Goal: Task Accomplishment & Management: Manage account settings

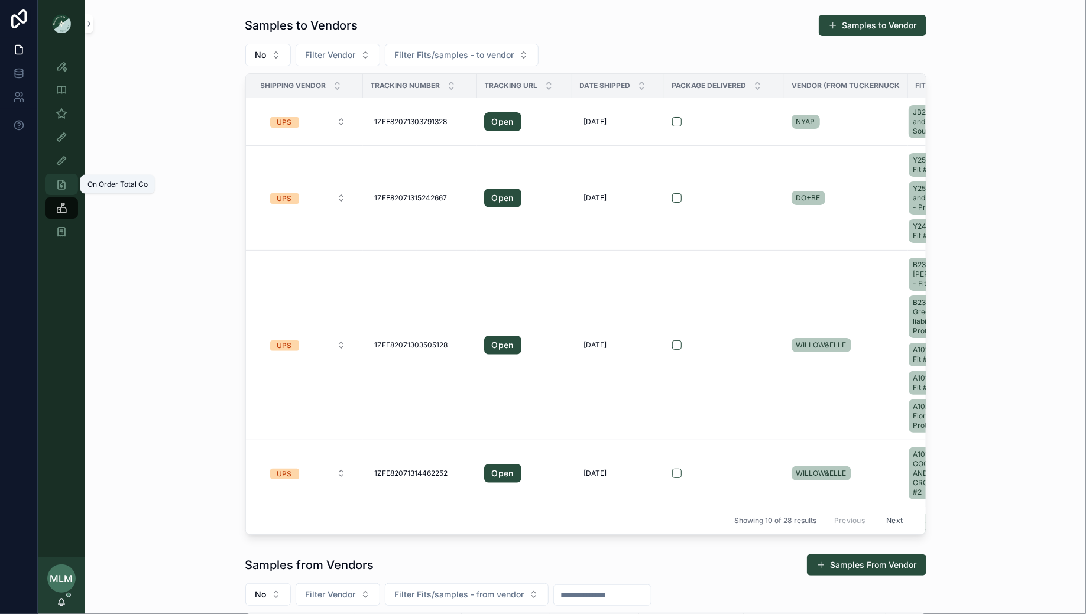
click at [68, 186] on div "On Order Total Co" at bounding box center [61, 184] width 19 height 19
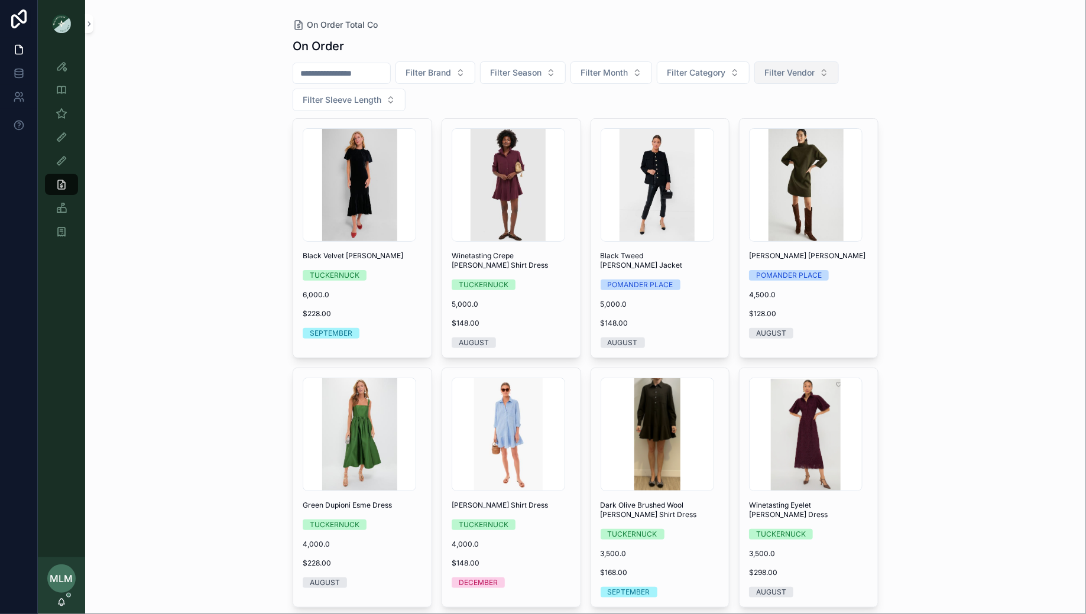
click at [815, 75] on span "Filter Vendor" at bounding box center [790, 73] width 50 height 12
type input "******"
click at [819, 115] on div "WILLOW&ELLE" at bounding box center [807, 120] width 142 height 19
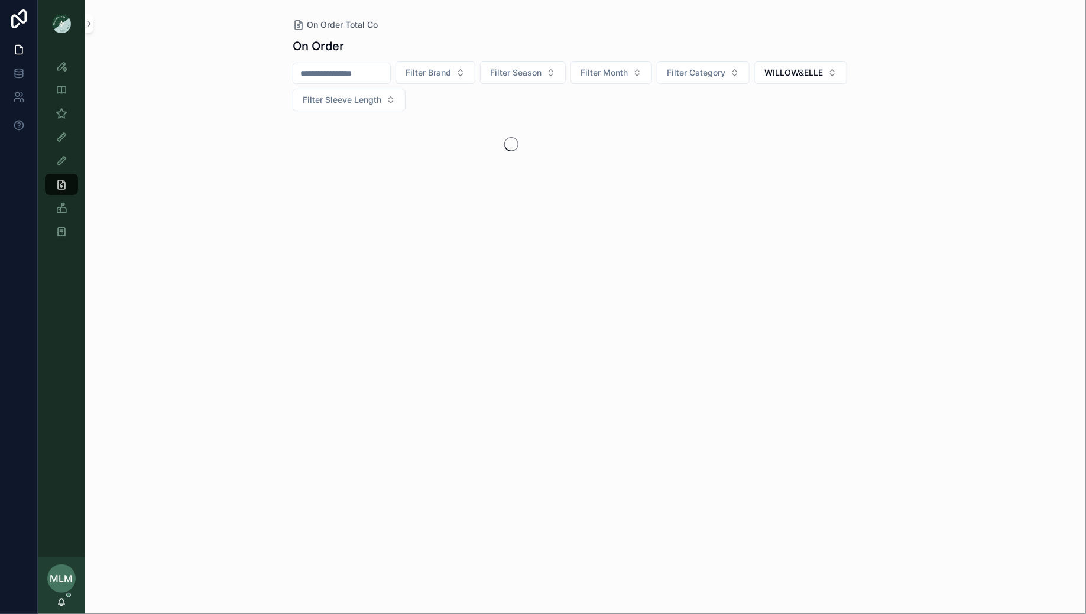
click at [953, 126] on div "On Order Total Co On Order Filter Brand Filter Season Filter Month Filter Categ…" at bounding box center [585, 307] width 1001 height 614
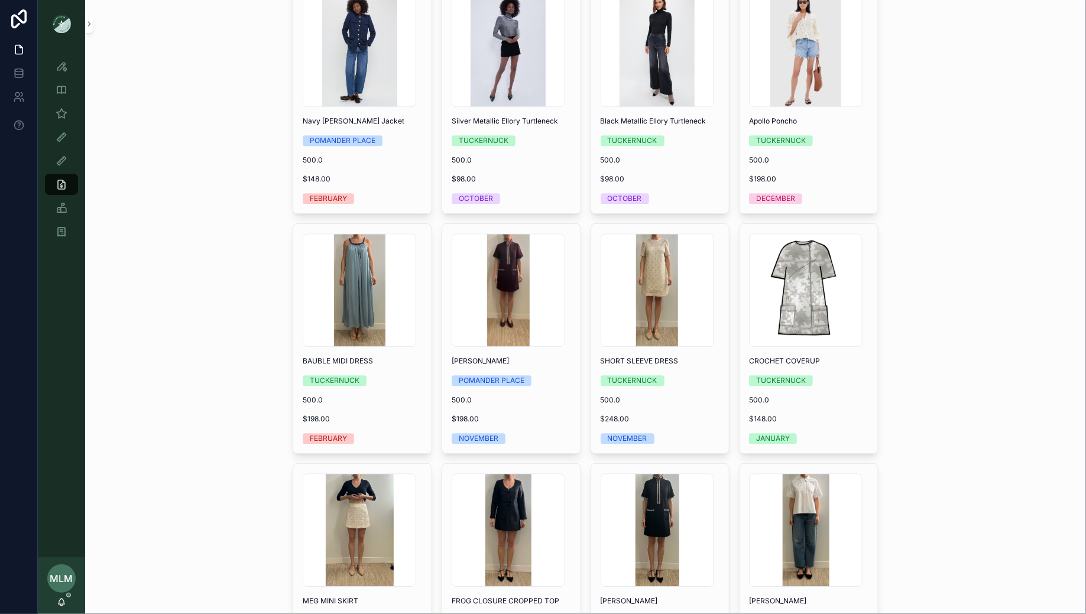
scroll to position [5696, 0]
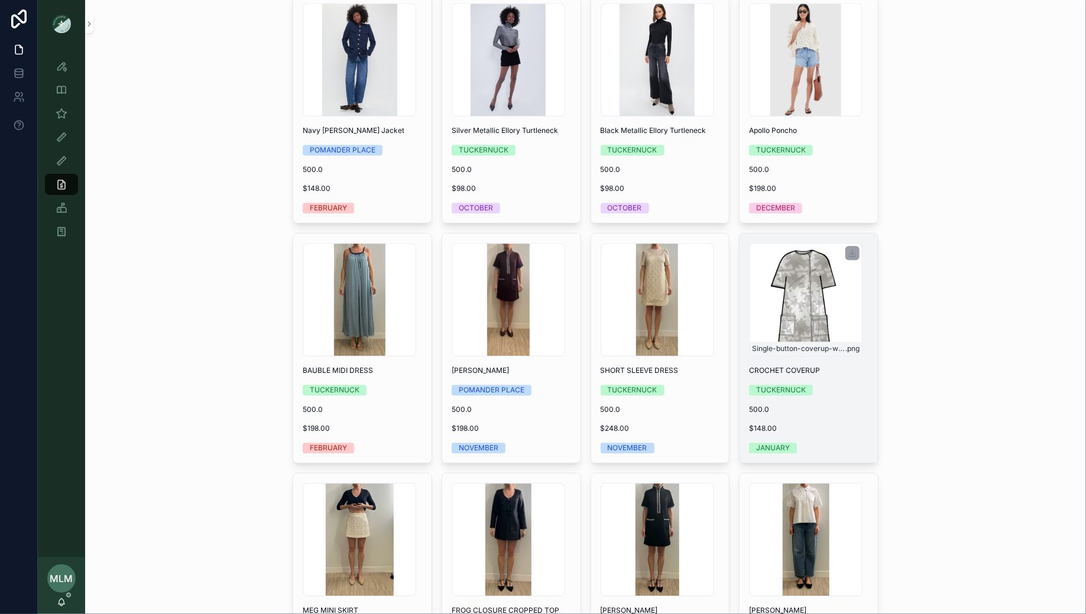
click at [798, 243] on div "Single-button-coverup-w-pockets .png" at bounding box center [806, 300] width 114 height 114
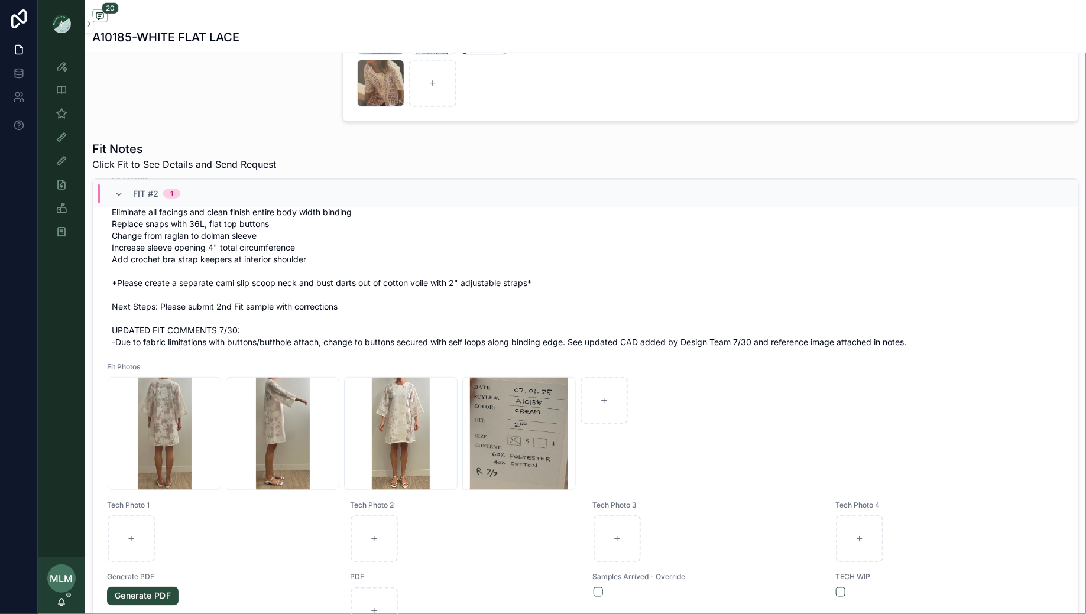
scroll to position [752, 0]
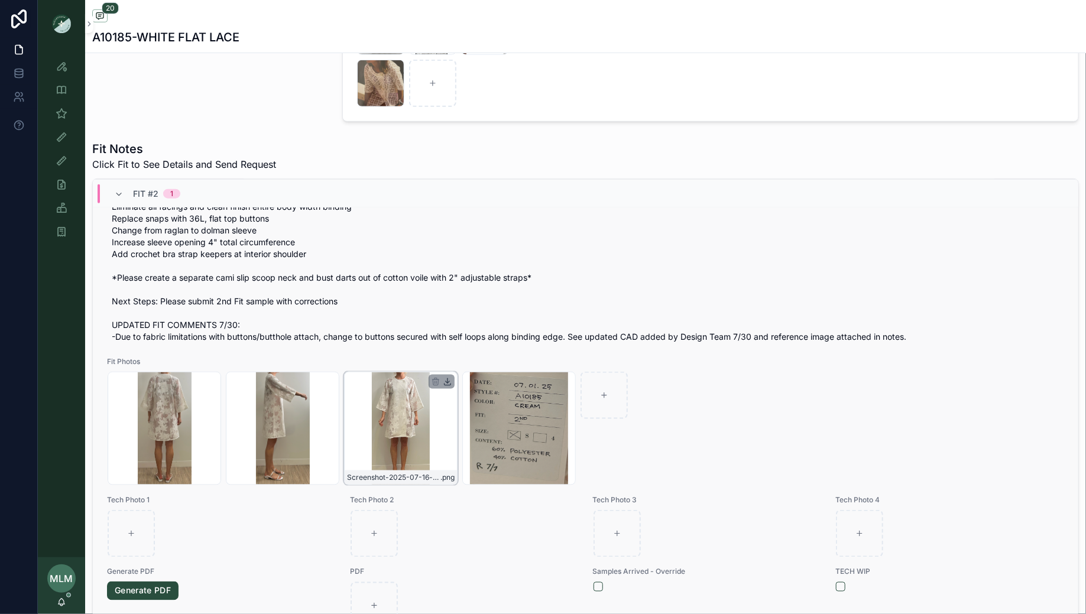
click at [449, 379] on icon "scrollable content" at bounding box center [447, 381] width 9 height 9
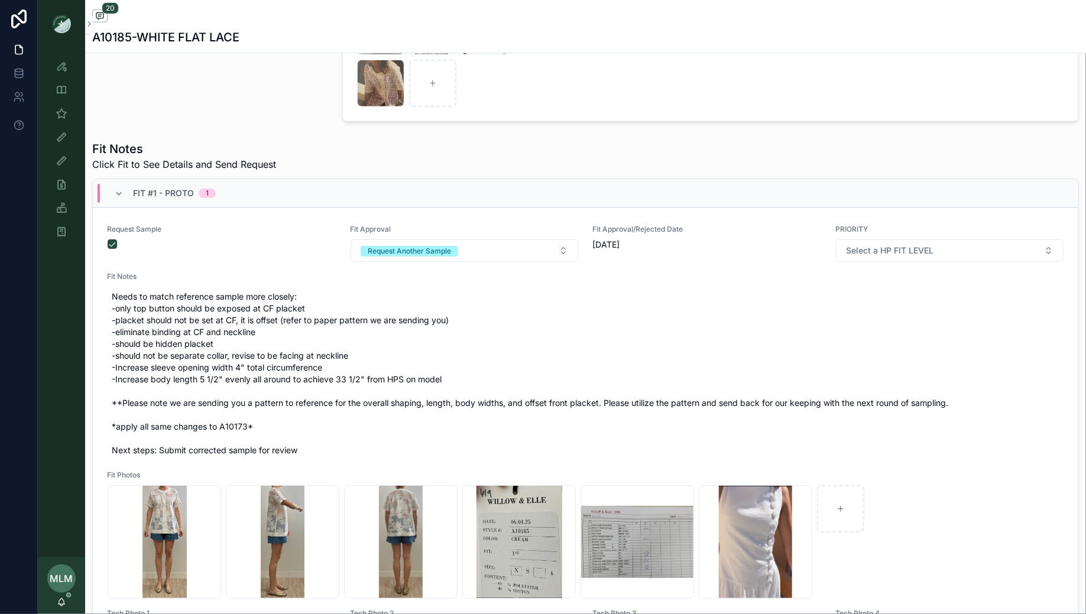
scroll to position [0, 0]
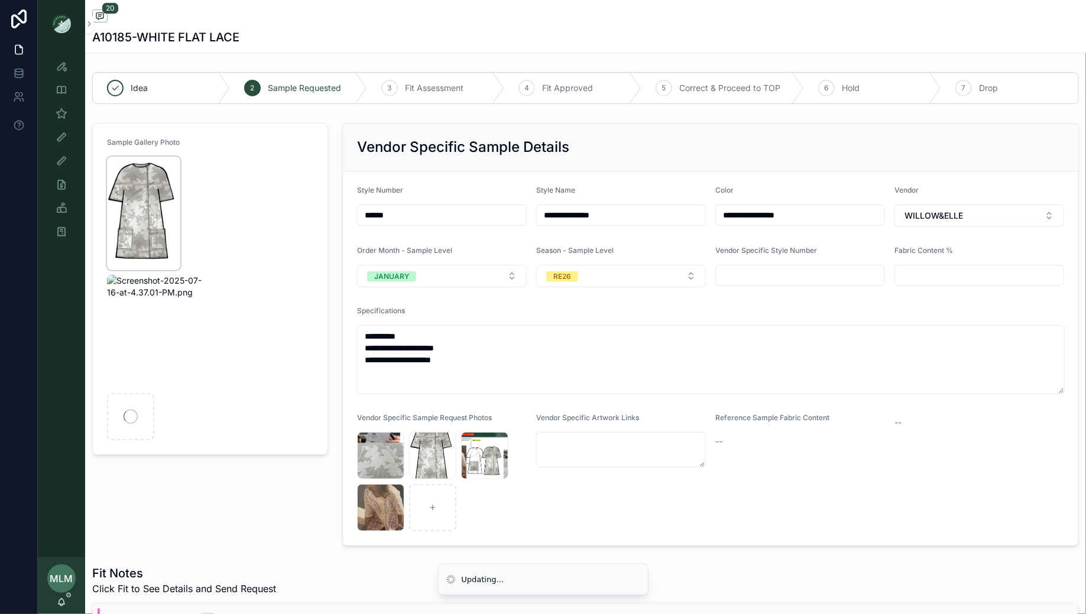
click at [138, 203] on img "scrollable content" at bounding box center [143, 214] width 73 height 114
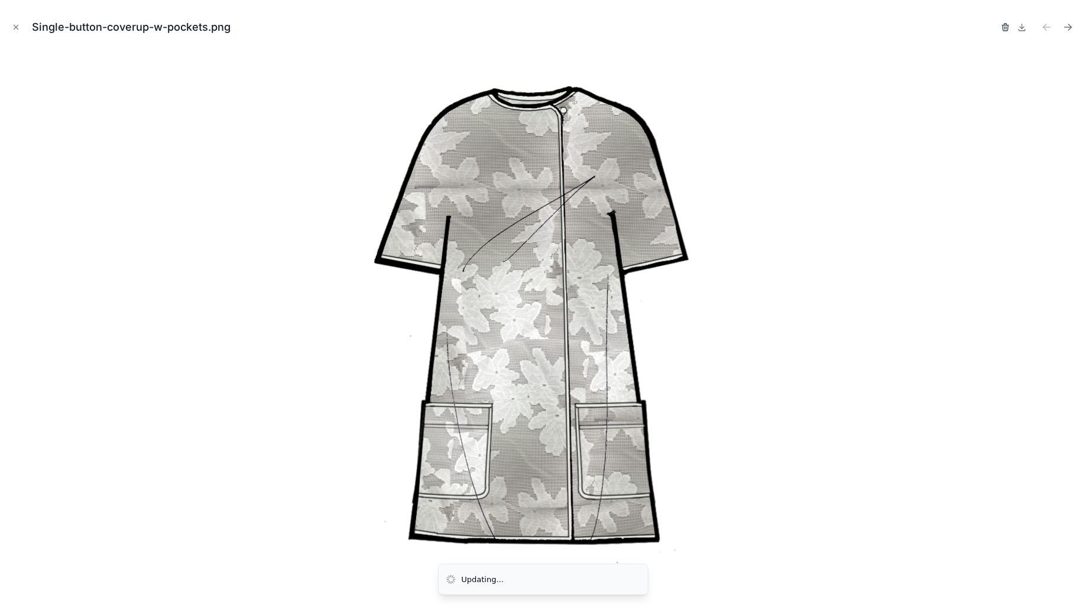
click at [1006, 28] on icon "button" at bounding box center [1005, 26] width 9 height 9
click at [991, 30] on icon "button" at bounding box center [993, 26] width 9 height 9
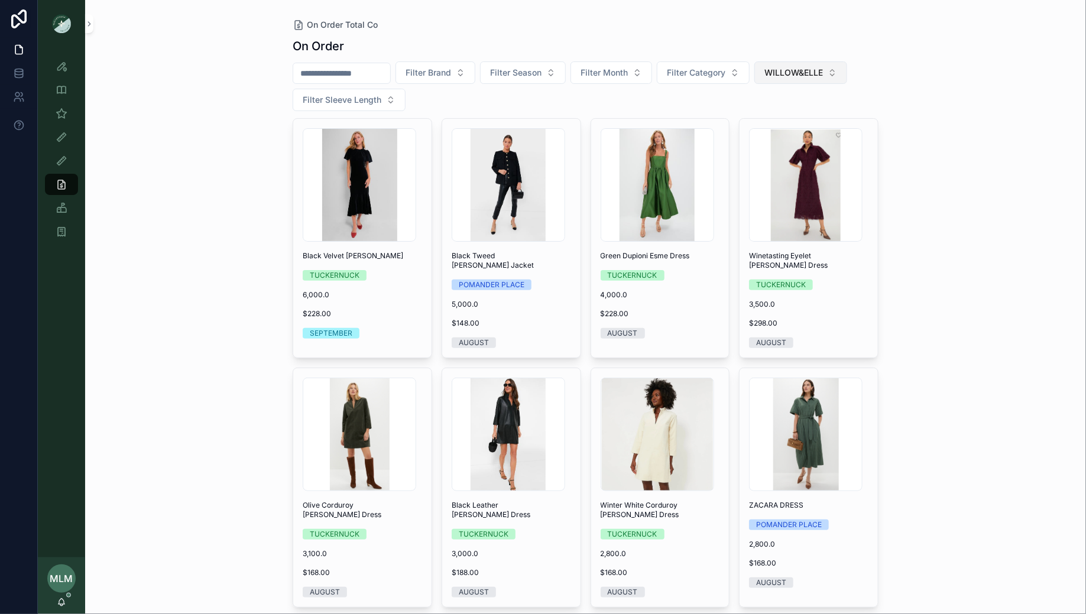
click at [811, 70] on span "WILLOW&ELLE" at bounding box center [794, 73] width 59 height 12
type input "**"
click at [791, 155] on span "WILLOW&ELLE" at bounding box center [773, 158] width 59 height 12
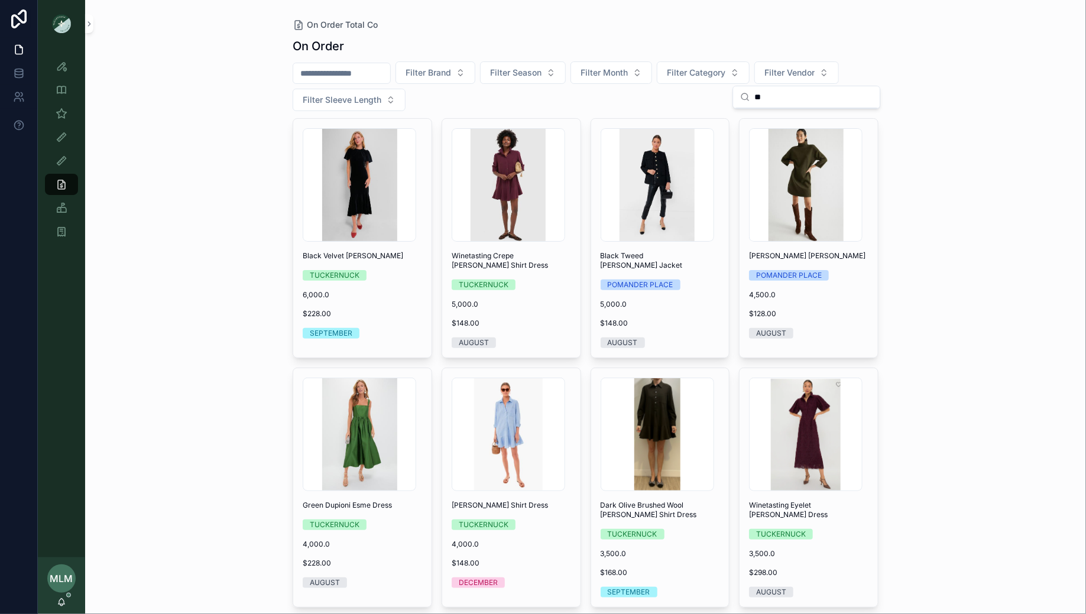
click at [820, 139] on div "nM4S8OlsWOfkZJUQOOpyNVNsGvGAerjh-3 .jpg" at bounding box center [806, 185] width 114 height 114
click at [789, 74] on span "Filter Vendor" at bounding box center [790, 73] width 50 height 12
type input "**"
click at [804, 142] on div "DO+BE" at bounding box center [807, 138] width 142 height 19
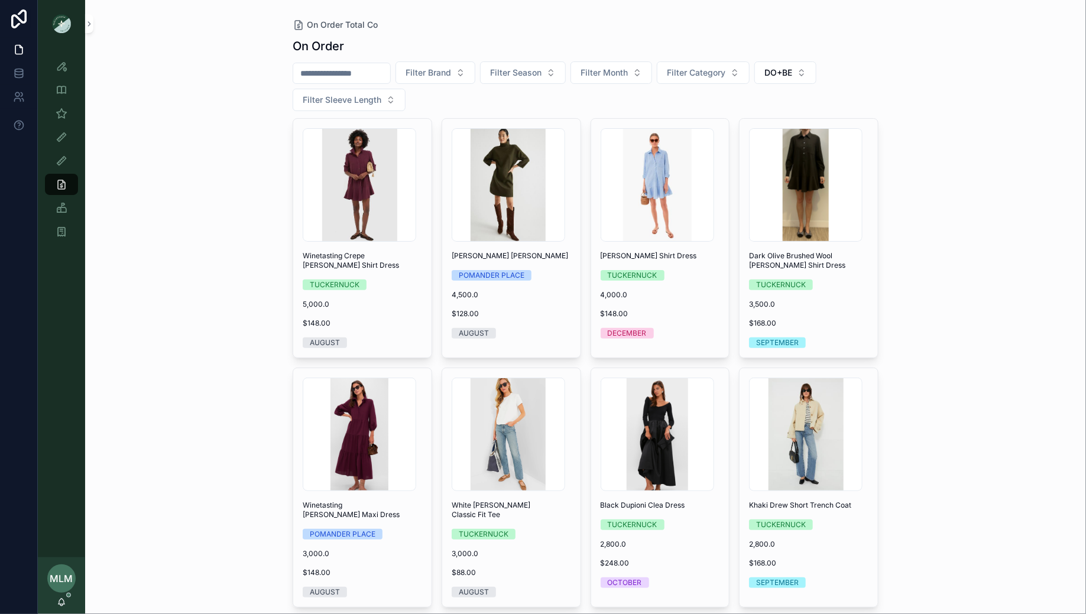
click at [954, 174] on div "On Order Total Co On Order Filter Brand Filter Season Filter Month Filter Categ…" at bounding box center [585, 307] width 1001 height 614
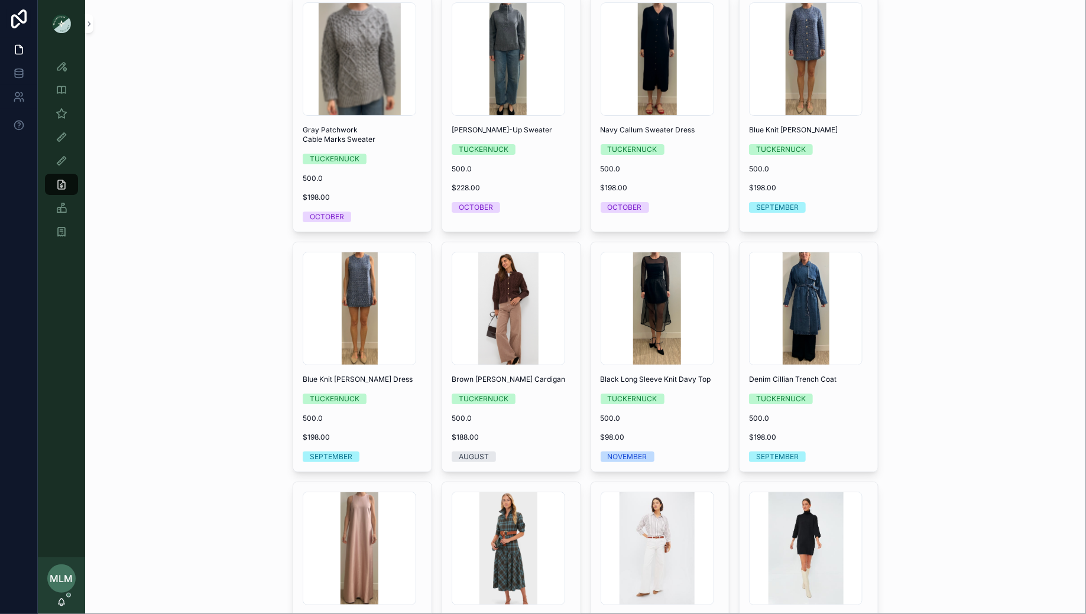
scroll to position [6347, 0]
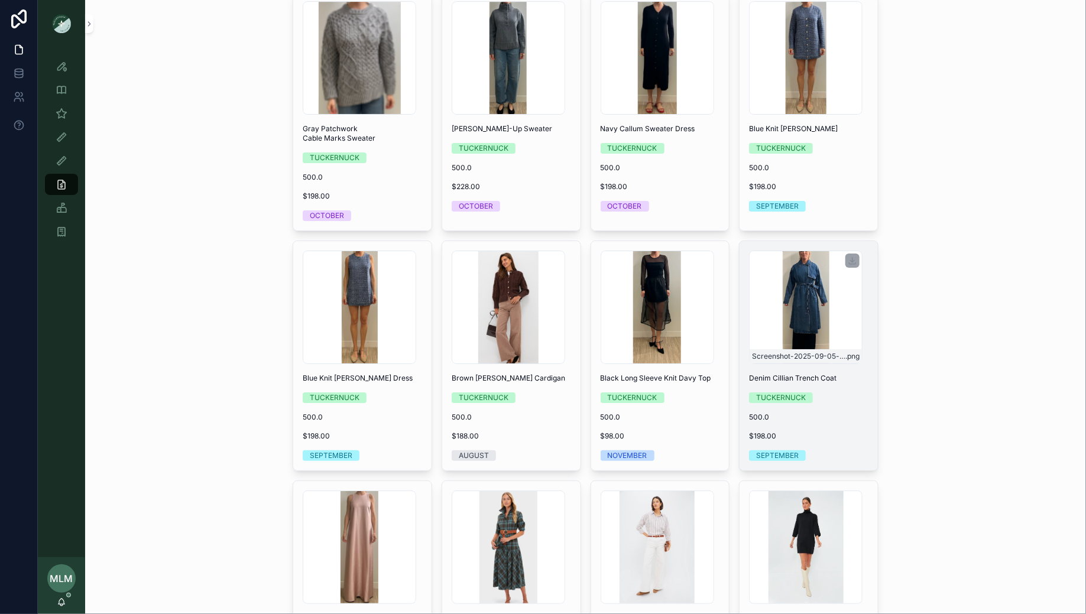
click at [813, 251] on div "Screenshot-2025-09-05-at-12.56.50-PM .png" at bounding box center [806, 308] width 114 height 114
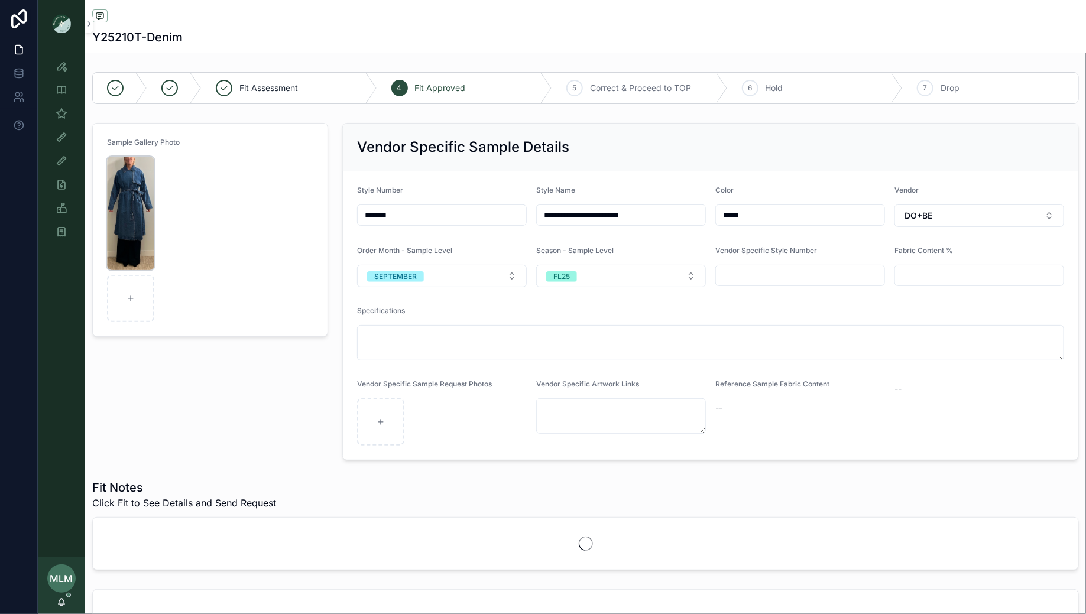
click at [130, 186] on img "scrollable content" at bounding box center [130, 214] width 47 height 114
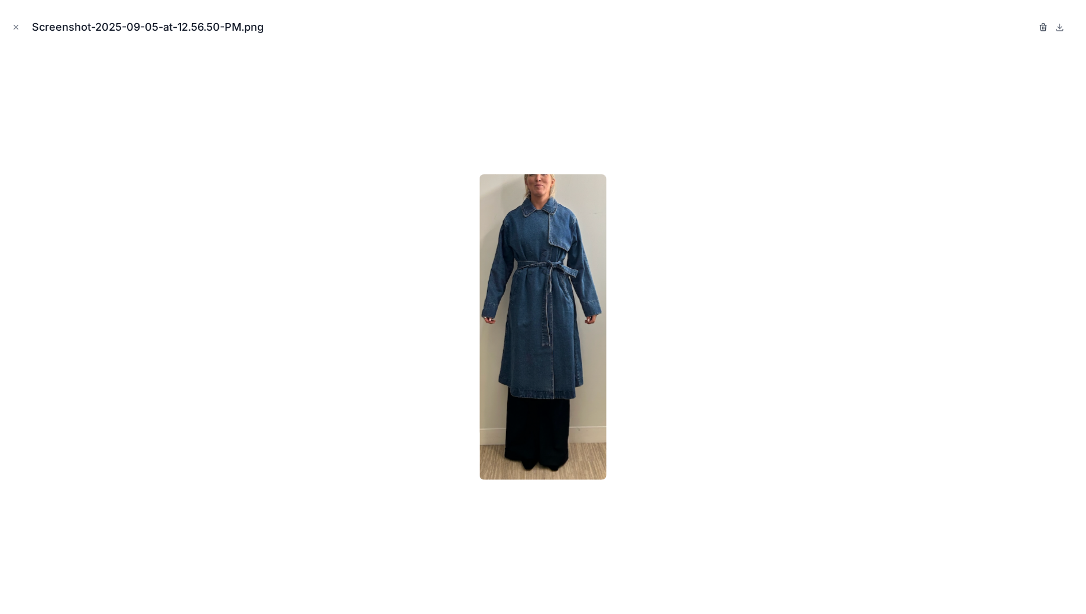
click at [1044, 25] on icon "button" at bounding box center [1044, 25] width 7 height 0
click at [1029, 27] on icon "button" at bounding box center [1031, 27] width 5 height 5
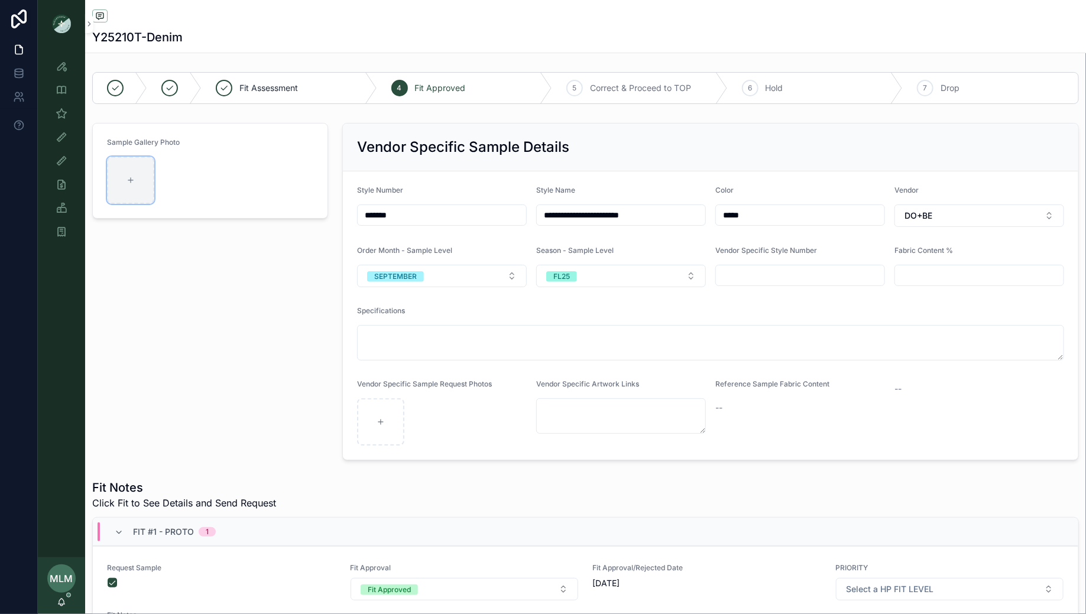
click at [125, 183] on div "scrollable content" at bounding box center [130, 180] width 47 height 47
type input "**********"
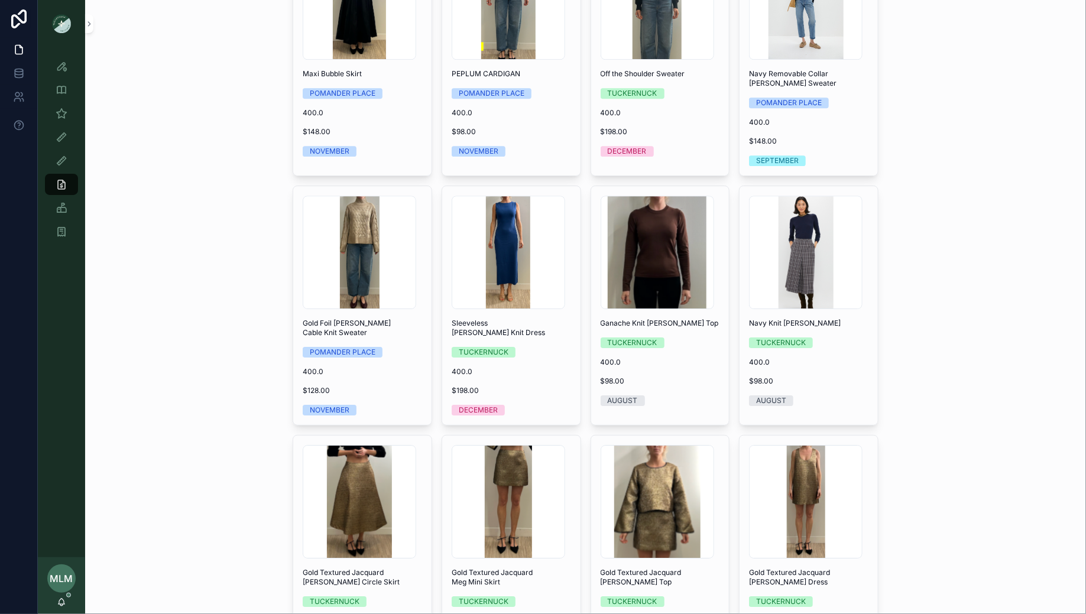
scroll to position [8118, 0]
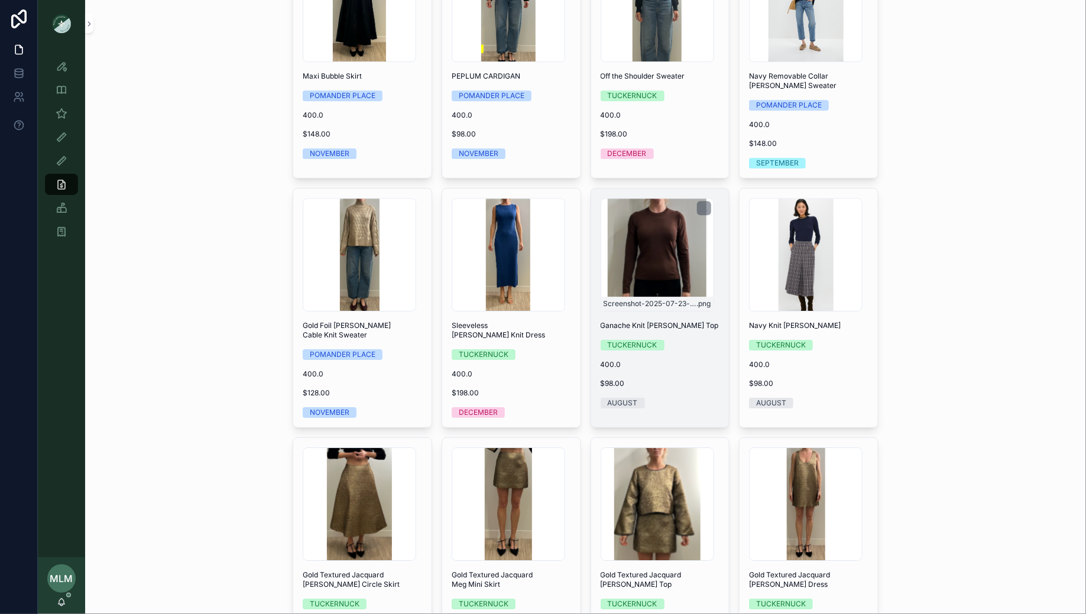
click at [670, 198] on div "Screenshot-2025-07-23-at-3.18.45-PM .png" at bounding box center [658, 255] width 114 height 114
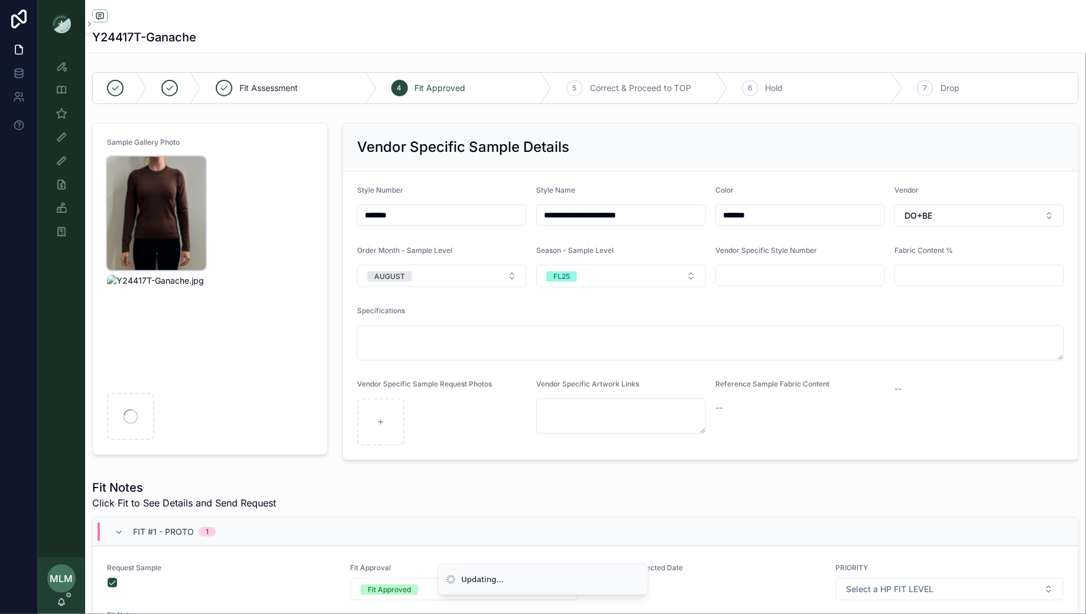
click at [166, 196] on img "scrollable content" at bounding box center [156, 214] width 99 height 114
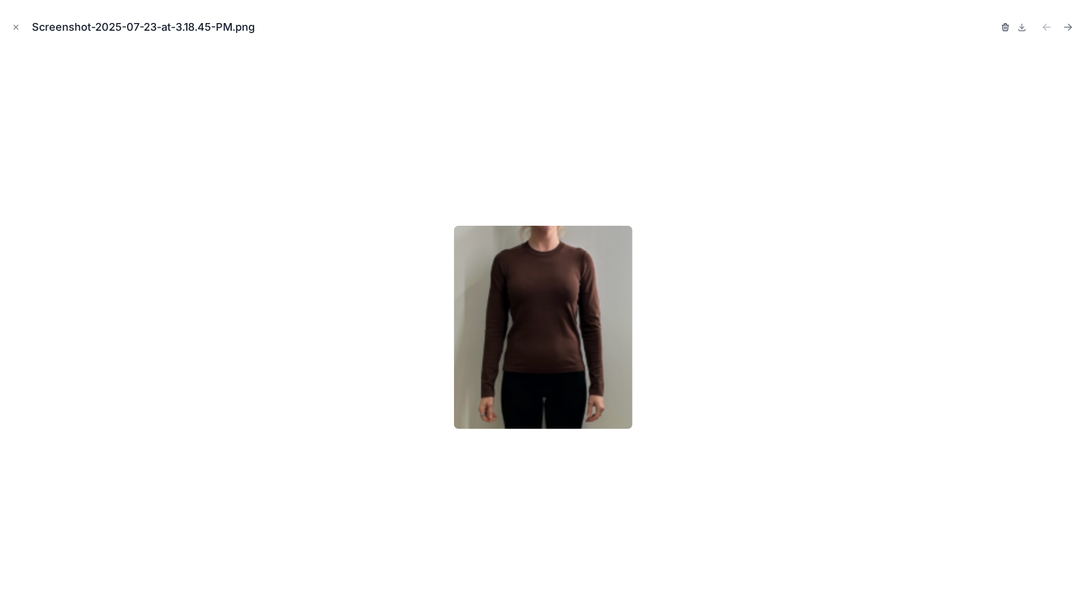
click at [1004, 27] on icon "button" at bounding box center [1005, 26] width 9 height 9
click at [996, 27] on icon "button" at bounding box center [993, 27] width 5 height 5
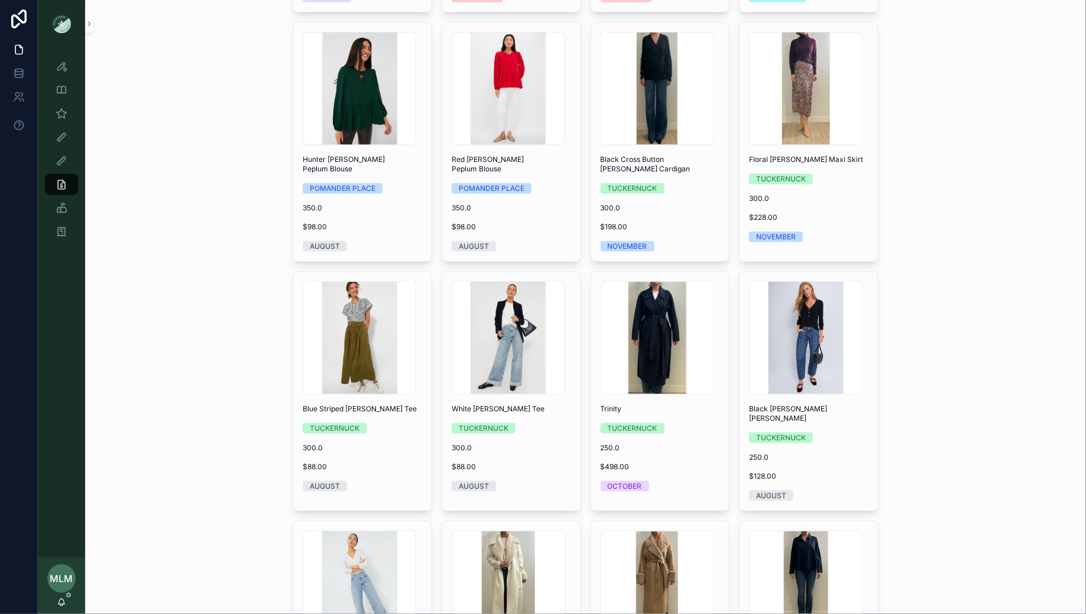
scroll to position [9553, 0]
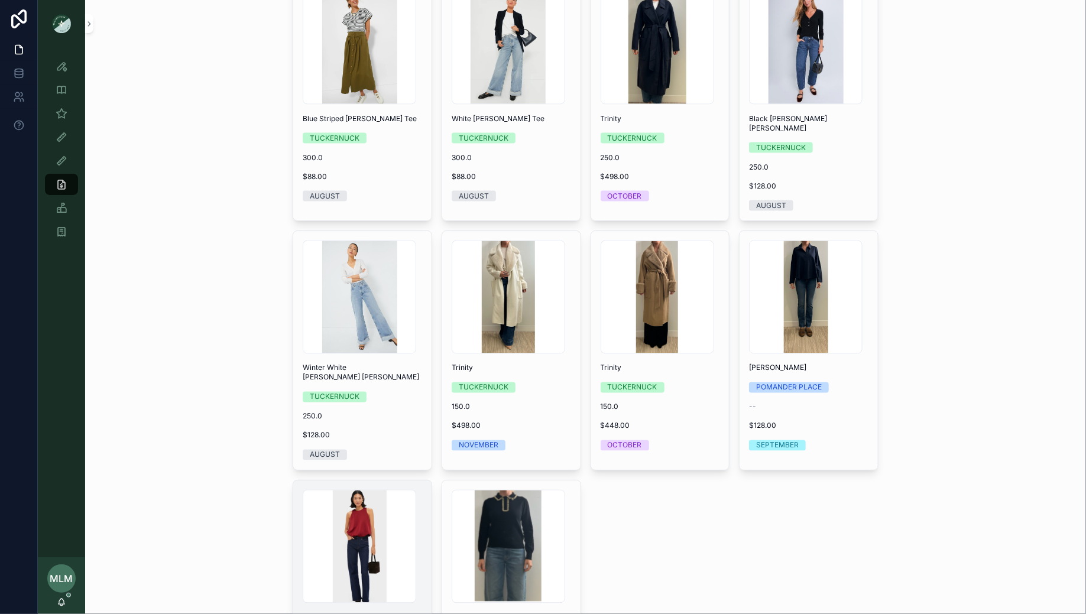
click at [394, 513] on div "Screenshot-2025-09-02-at-4.29.13-PM .png Red Satin Ramona Bubble Hem Top POMAND…" at bounding box center [362, 600] width 138 height 239
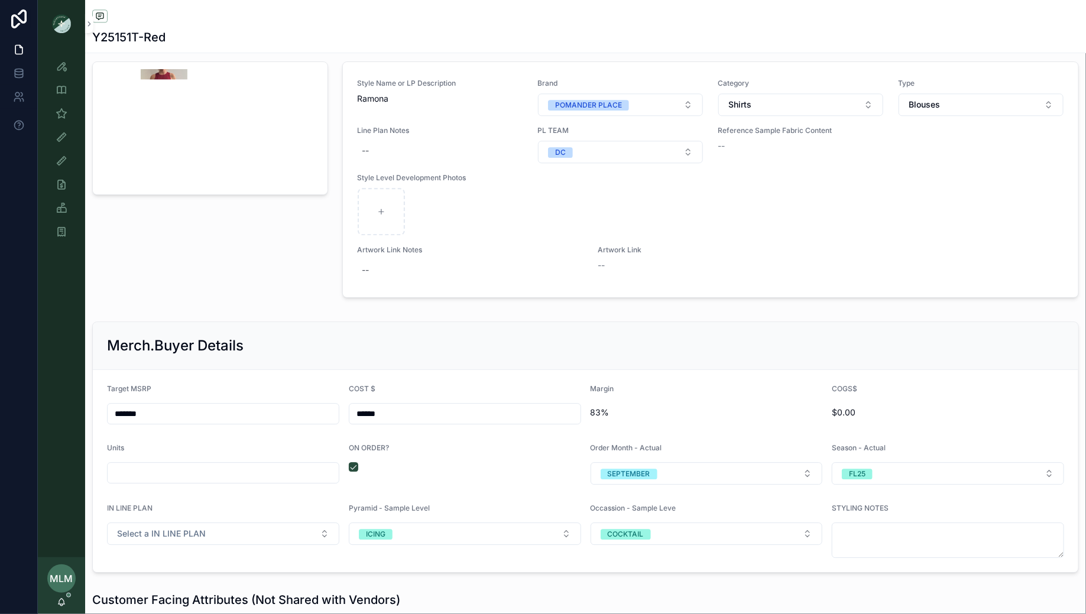
scroll to position [1348, 0]
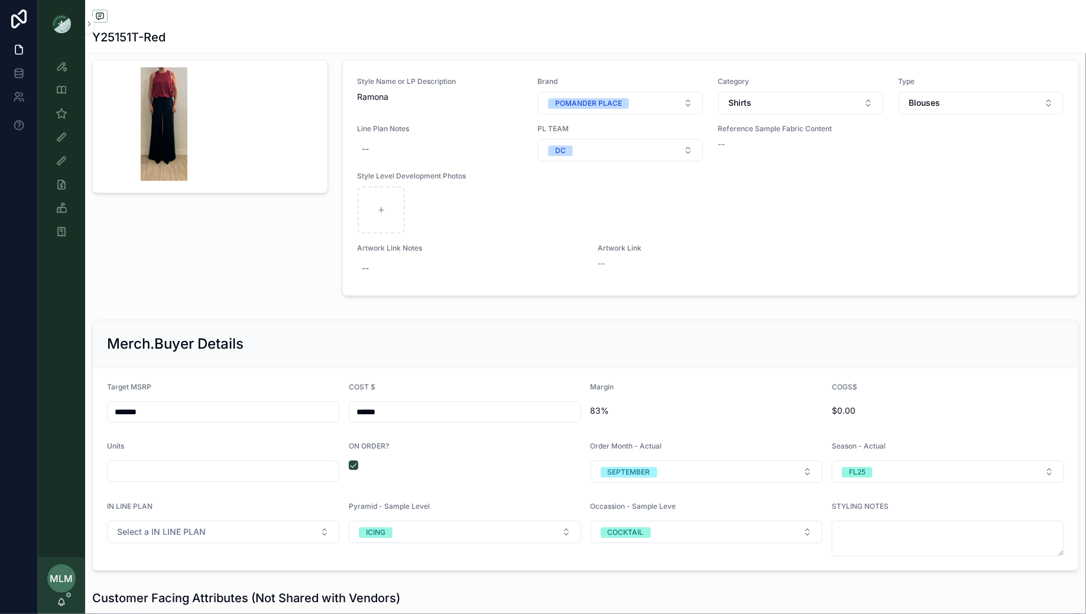
click at [188, 470] on input "scrollable content" at bounding box center [223, 471] width 231 height 17
type input "*****"
click at [302, 335] on div "Merch.Buyer Details" at bounding box center [585, 344] width 957 height 19
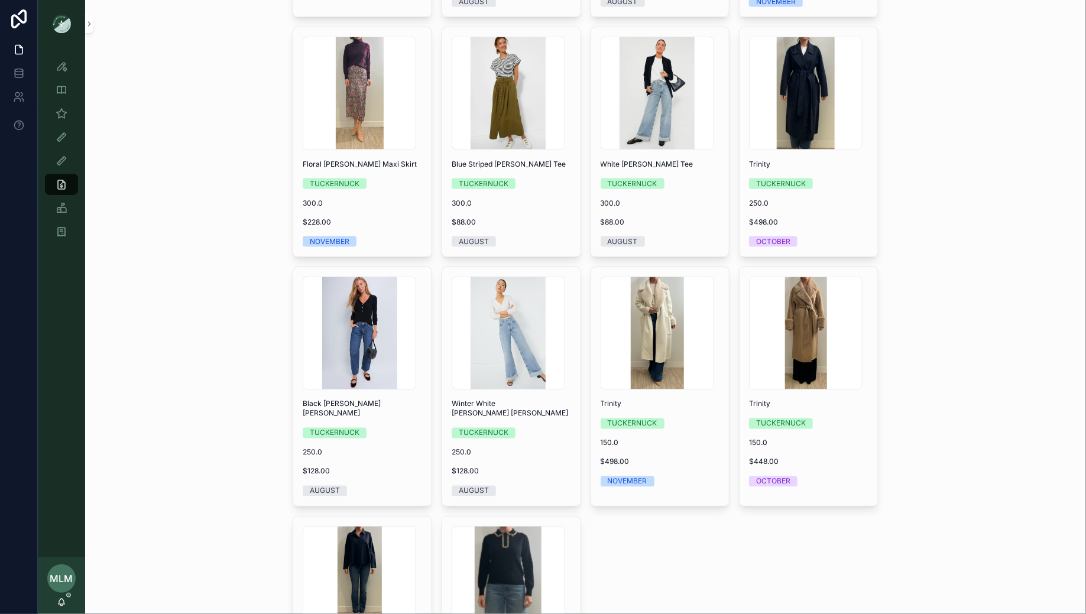
scroll to position [9553, 0]
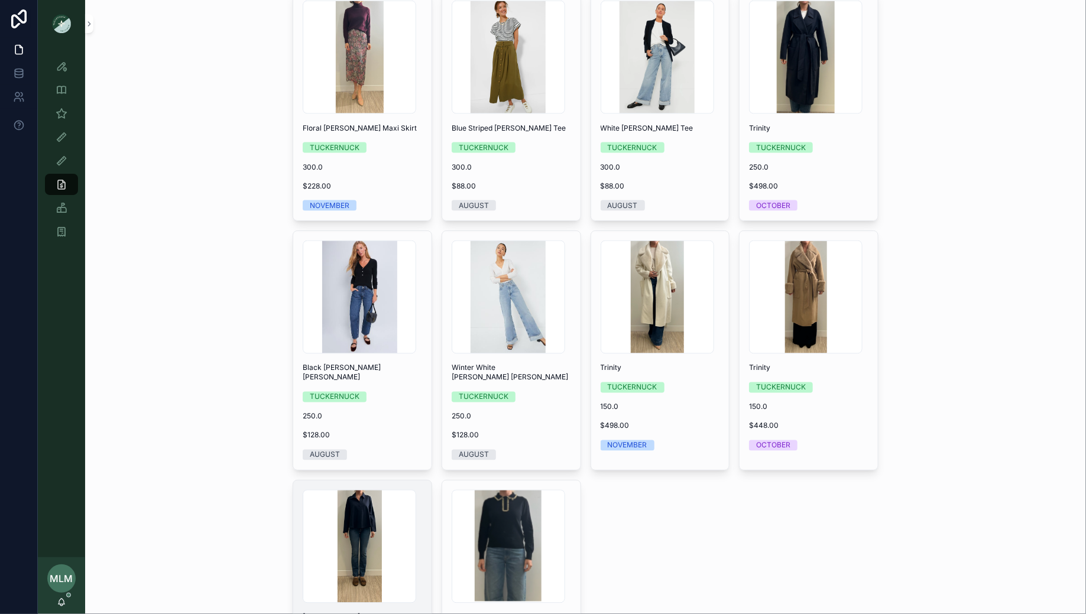
click at [297, 481] on div "IMG_1892 .JPG Carlyn POMANDER PLACE -- $128.00 SEPTEMBER" at bounding box center [362, 595] width 138 height 229
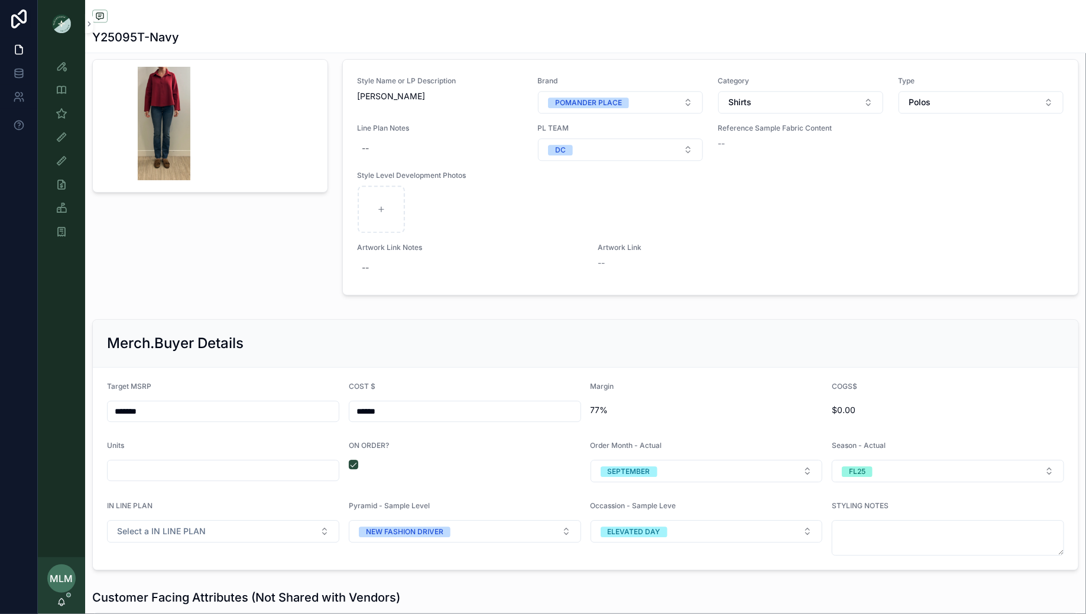
scroll to position [1349, 0]
click at [216, 462] on input "scrollable content" at bounding box center [223, 470] width 231 height 17
type input "*****"
click at [246, 303] on div "Fit Assessment 4 Fit Approved 5 Correct & Proceed to TOP 6 Hold 7 Drop Sample G…" at bounding box center [585, 180] width 1001 height 2925
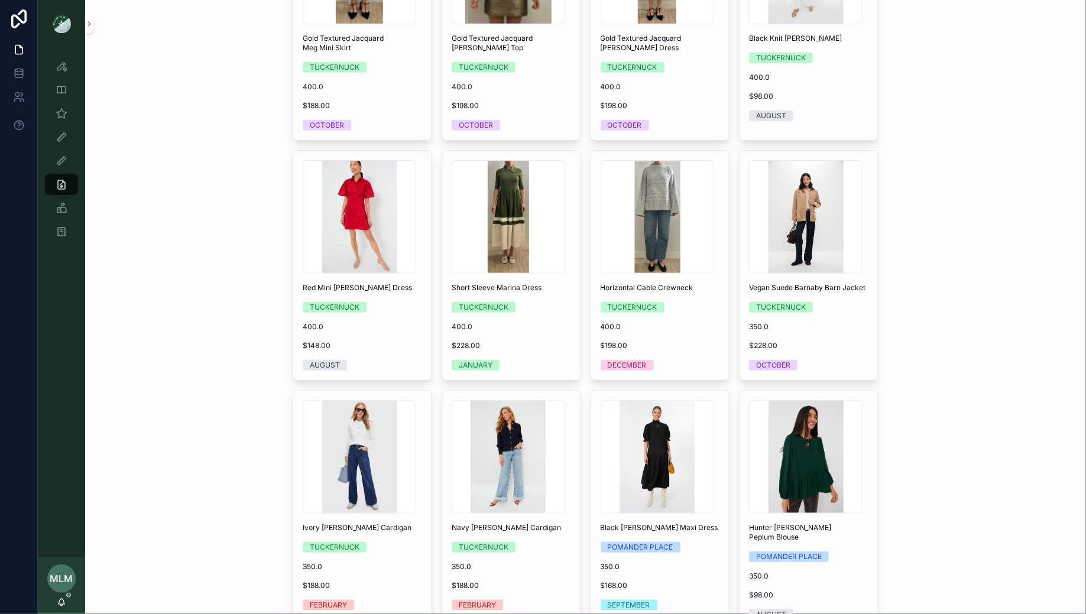
scroll to position [9087, 0]
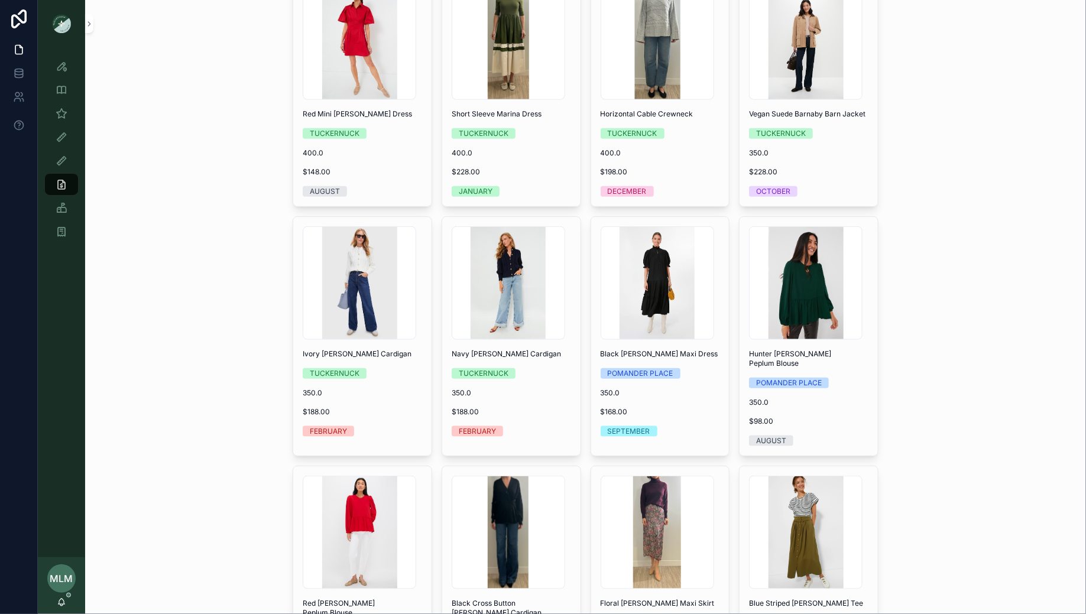
click at [105, 319] on div "On Order Total Co On Order Filter Brand Filter Season Filter Month Filter Categ…" at bounding box center [585, 307] width 1001 height 614
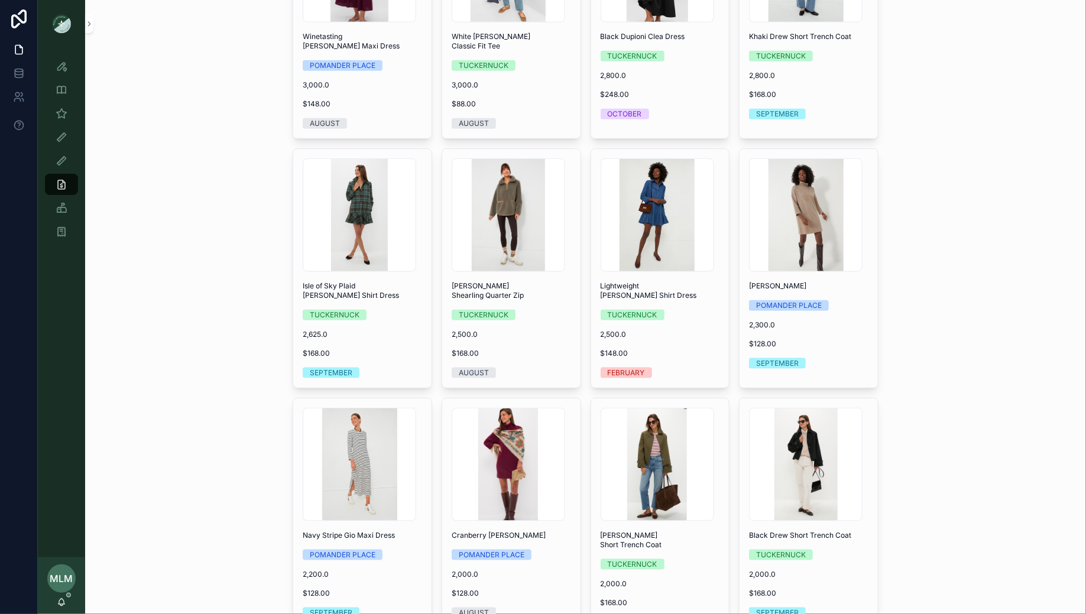
scroll to position [0, 0]
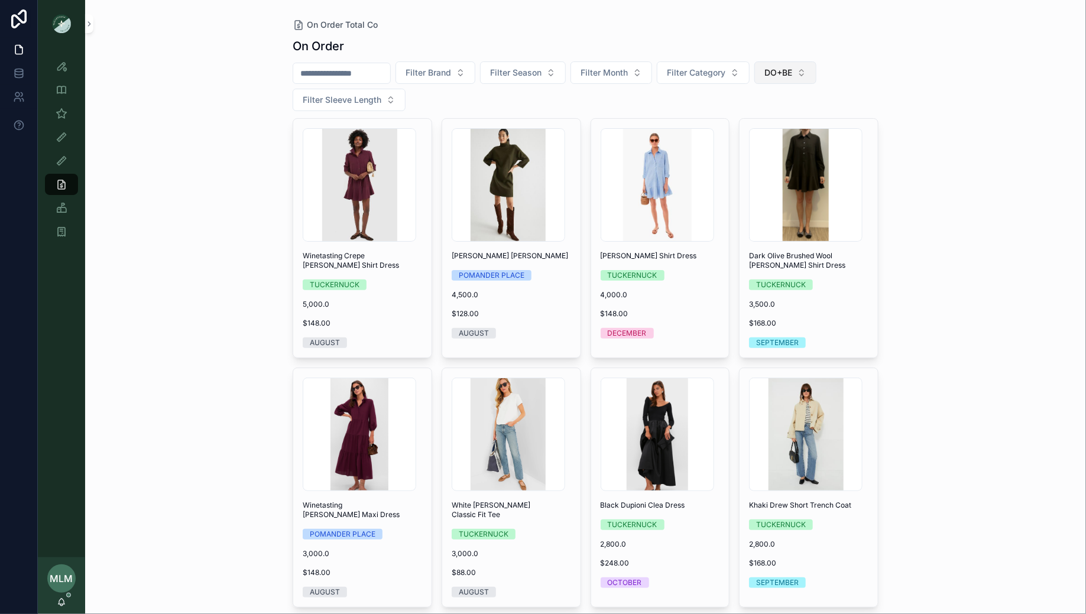
click at [792, 75] on span "DO+BE" at bounding box center [779, 73] width 28 height 12
type input "******"
click at [796, 121] on div "WILLOW&ELLE" at bounding box center [796, 120] width 142 height 19
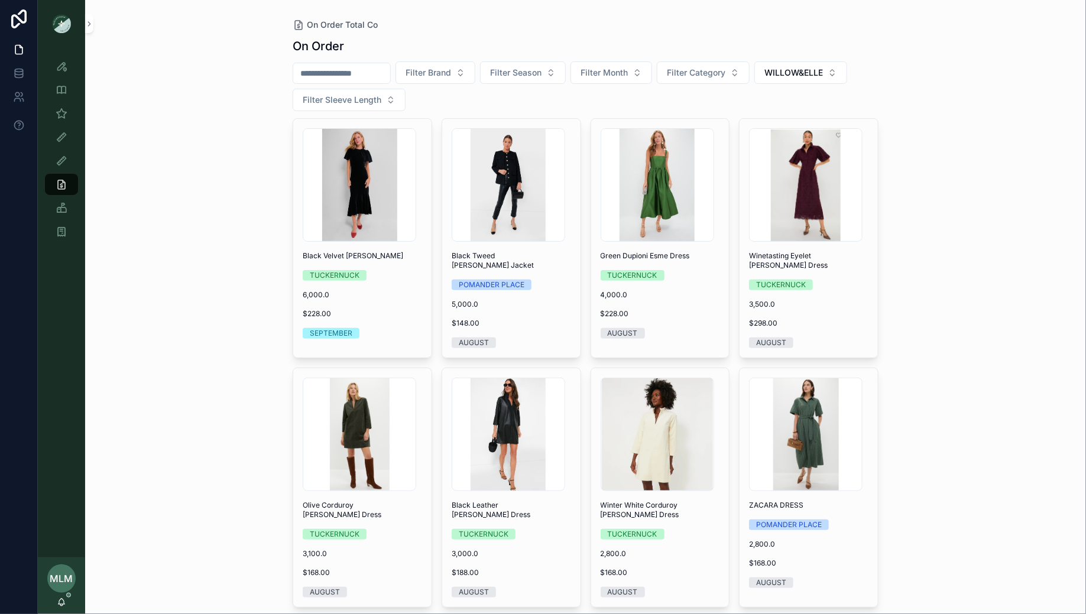
click at [988, 92] on div "On Order Total Co On Order Filter Brand Filter Season Filter Month Filter Categ…" at bounding box center [585, 307] width 1001 height 614
click at [340, 72] on input "scrollable content" at bounding box center [341, 73] width 97 height 17
click at [65, 67] on icon "scrollable content" at bounding box center [62, 66] width 12 height 12
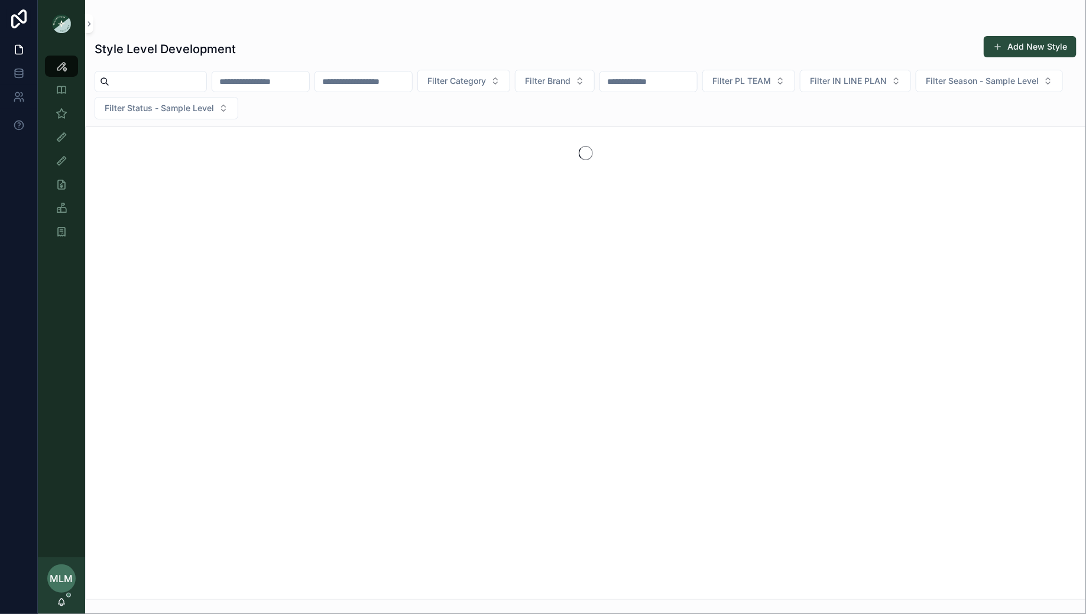
click at [296, 82] on input "scrollable content" at bounding box center [260, 81] width 97 height 17
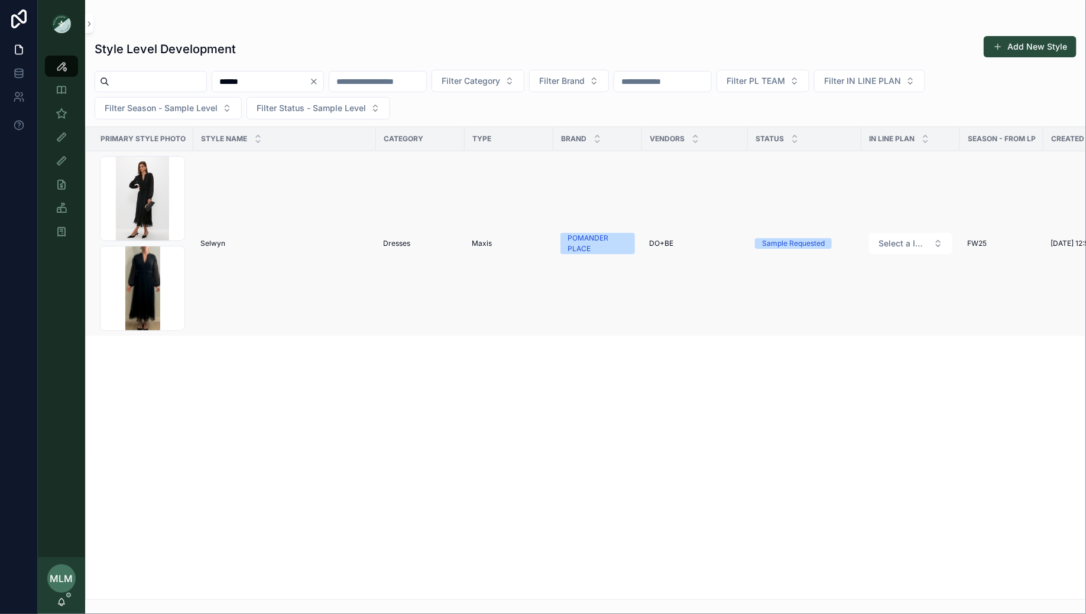
type input "******"
click at [213, 245] on span "Selwyn" at bounding box center [212, 243] width 25 height 9
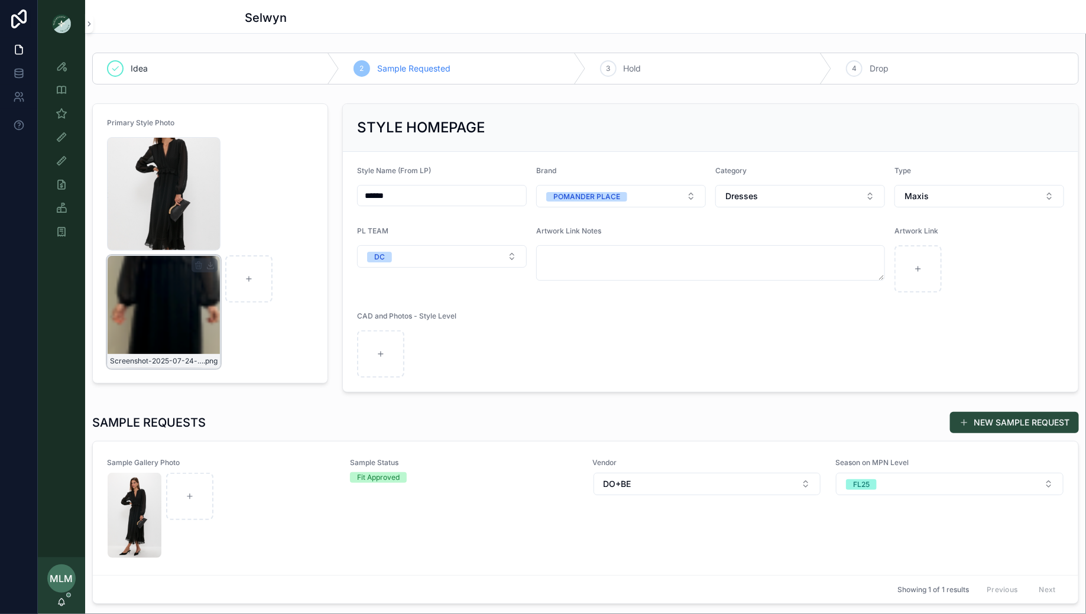
click at [196, 265] on icon "scrollable content" at bounding box center [198, 265] width 9 height 9
click at [223, 244] on icon "scrollable content" at bounding box center [223, 243] width 0 height 2
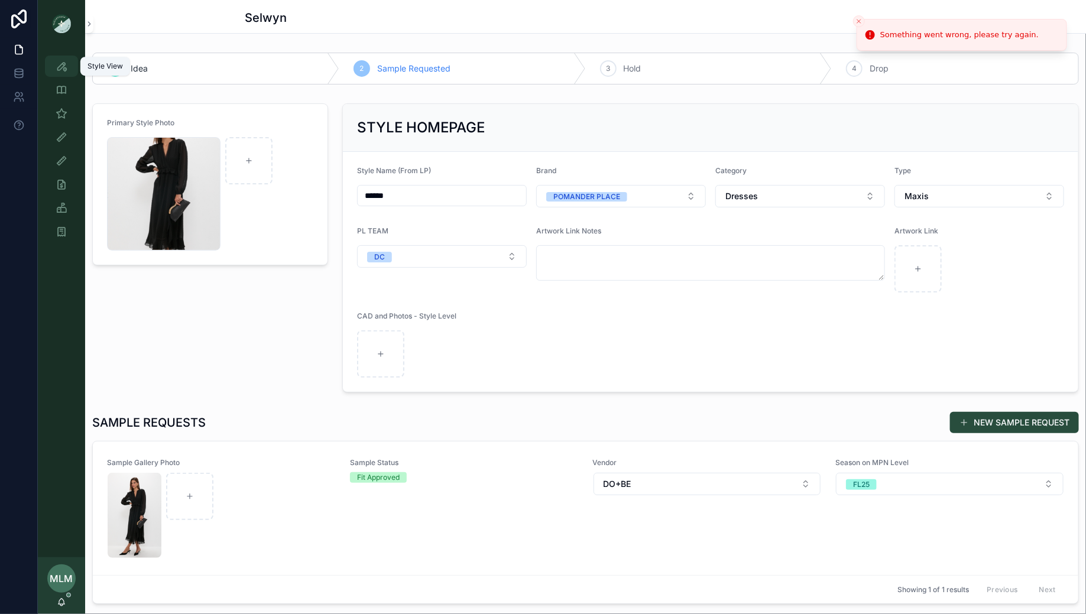
click at [61, 70] on icon "scrollable content" at bounding box center [62, 66] width 12 height 12
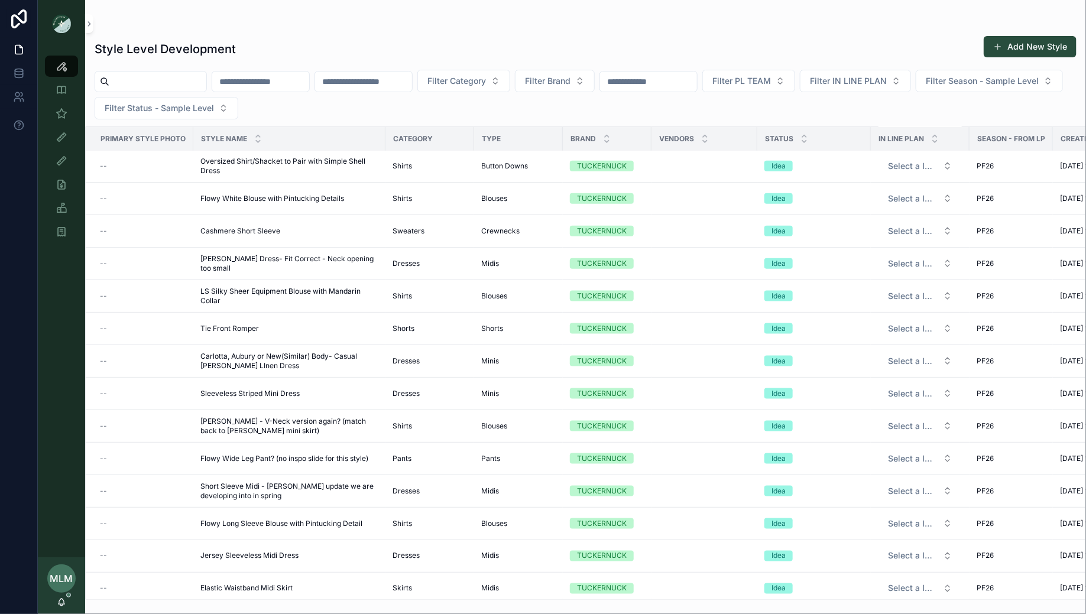
scroll to position [2845, 0]
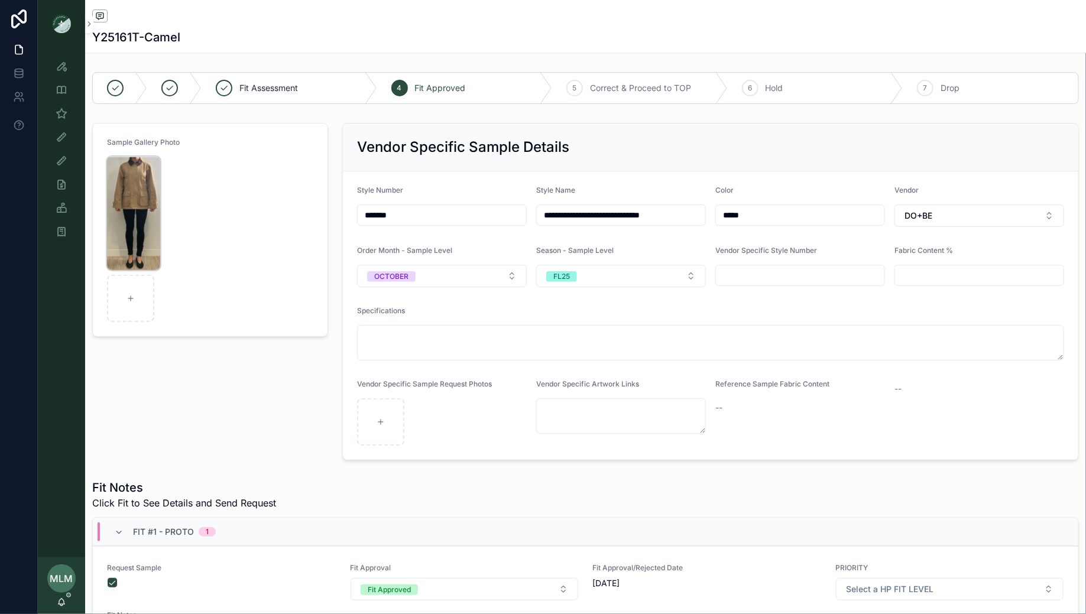
click at [157, 189] on img "scrollable content" at bounding box center [133, 214] width 53 height 114
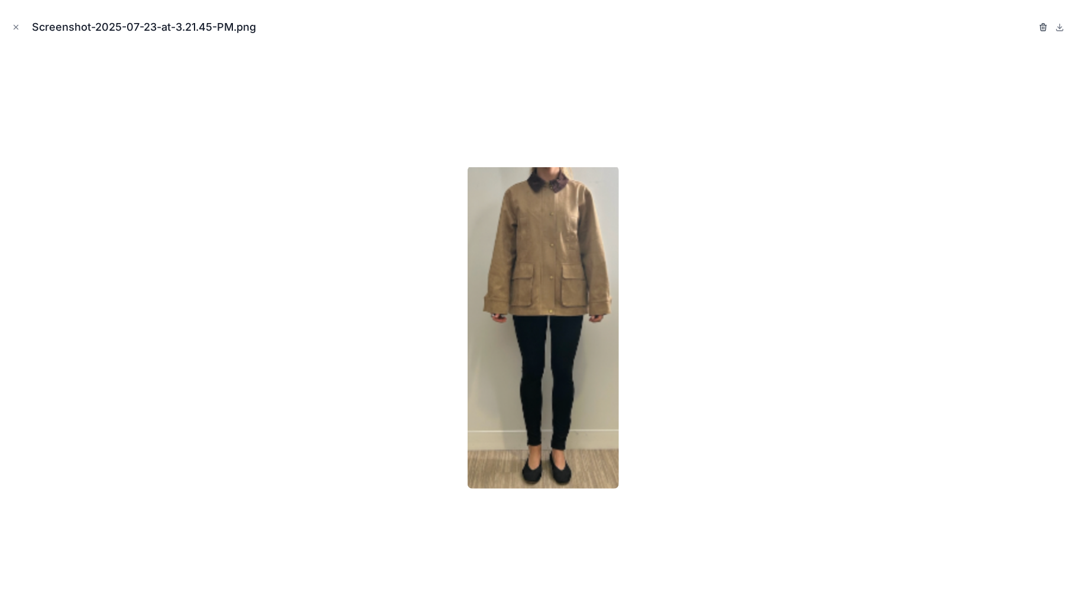
click at [1041, 25] on icon "button" at bounding box center [1044, 25] width 7 height 0
click at [1032, 28] on icon "button" at bounding box center [1032, 28] width 0 height 2
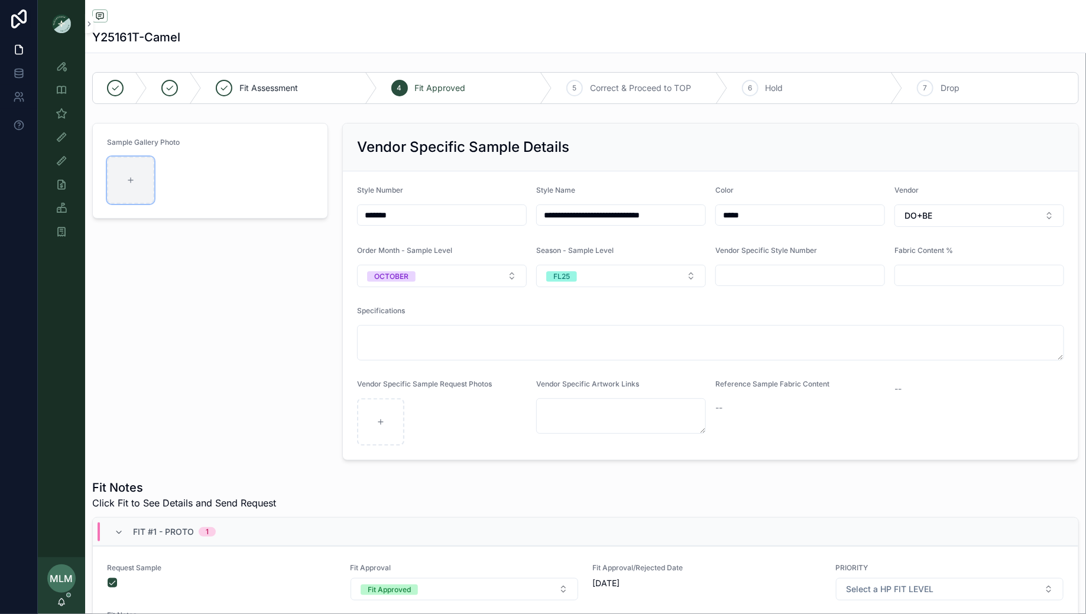
click at [139, 163] on div "scrollable content" at bounding box center [130, 180] width 47 height 47
type input "**********"
click at [160, 171] on img "scrollable content" at bounding box center [150, 214] width 87 height 114
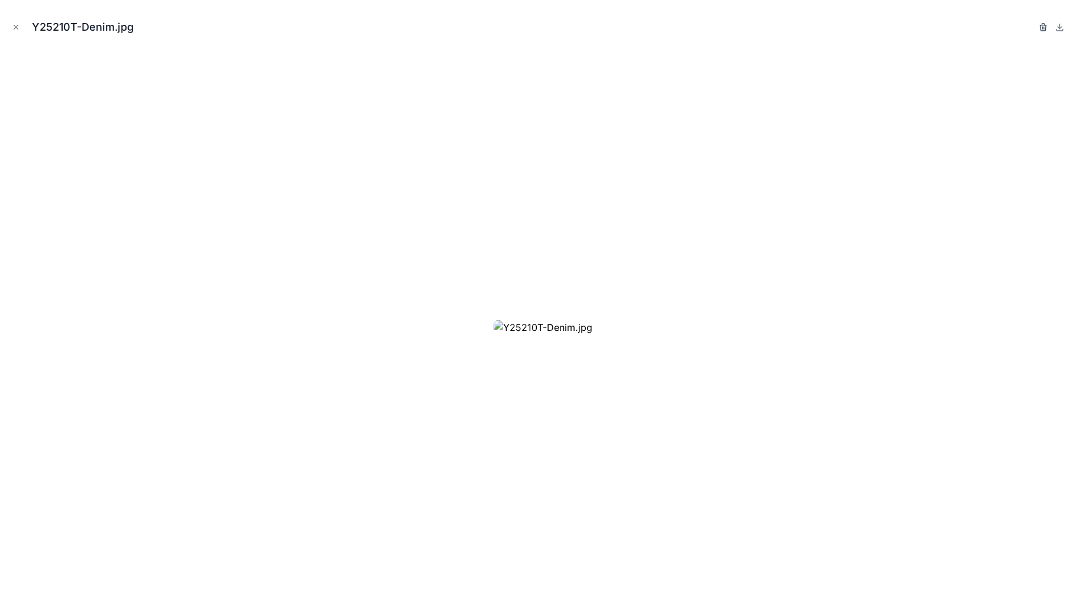
click at [1045, 24] on icon "button" at bounding box center [1043, 26] width 9 height 9
click at [1032, 24] on icon "button" at bounding box center [1032, 25] width 2 height 2
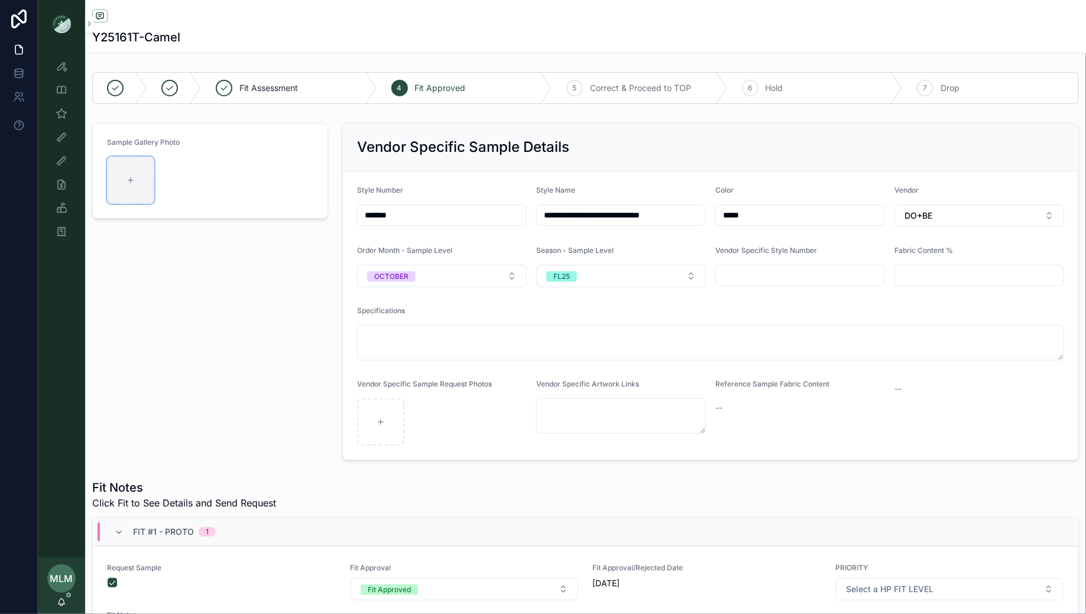
click at [134, 173] on div "scrollable content" at bounding box center [130, 180] width 47 height 47
type input "**********"
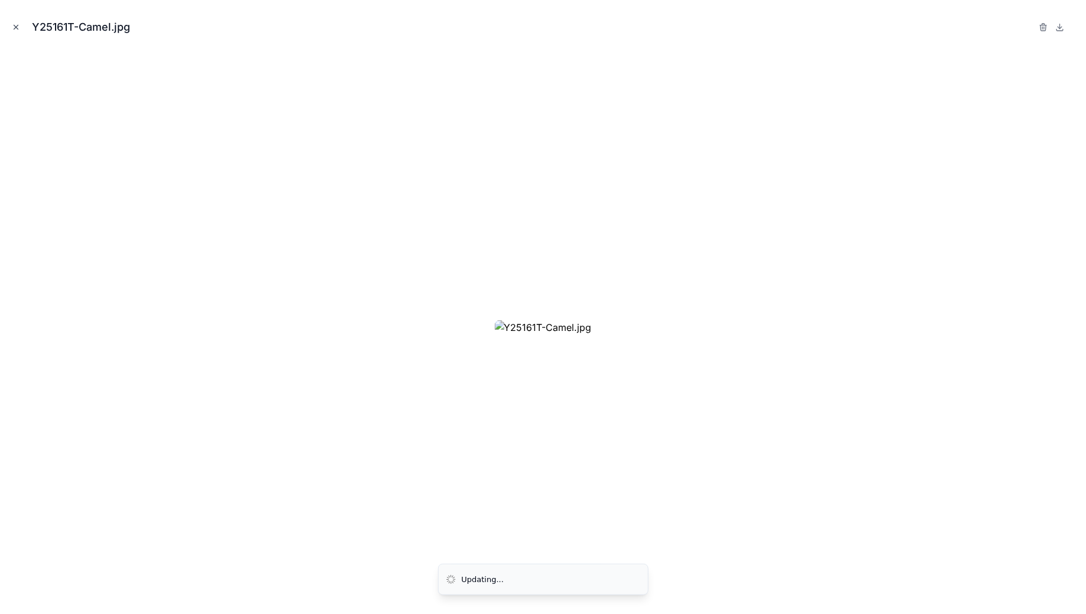
click at [14, 25] on icon "Close modal" at bounding box center [16, 27] width 4 height 4
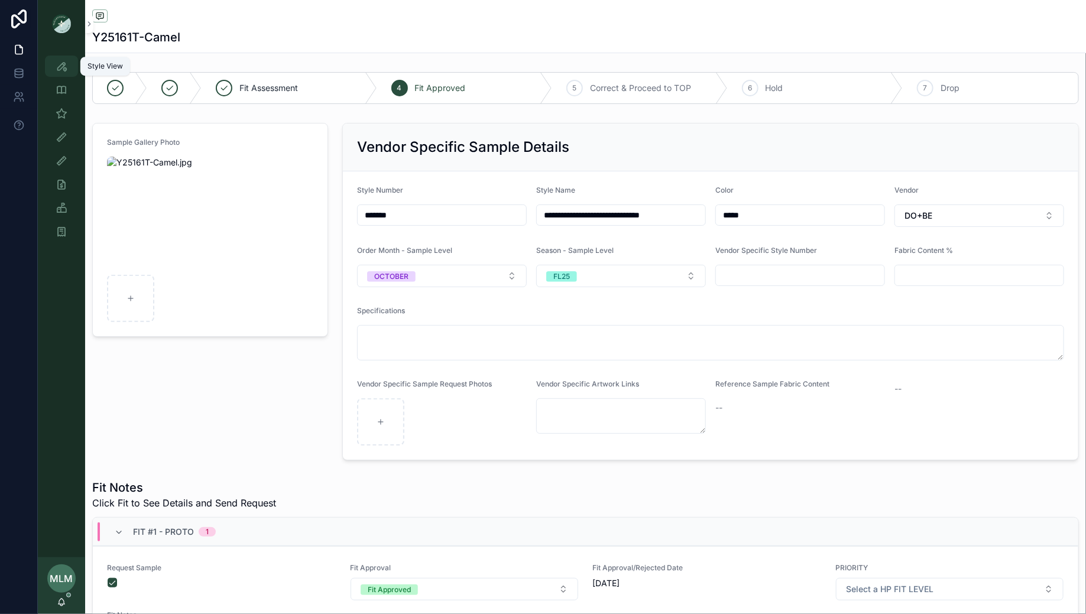
click at [62, 66] on icon "scrollable content" at bounding box center [62, 66] width 12 height 12
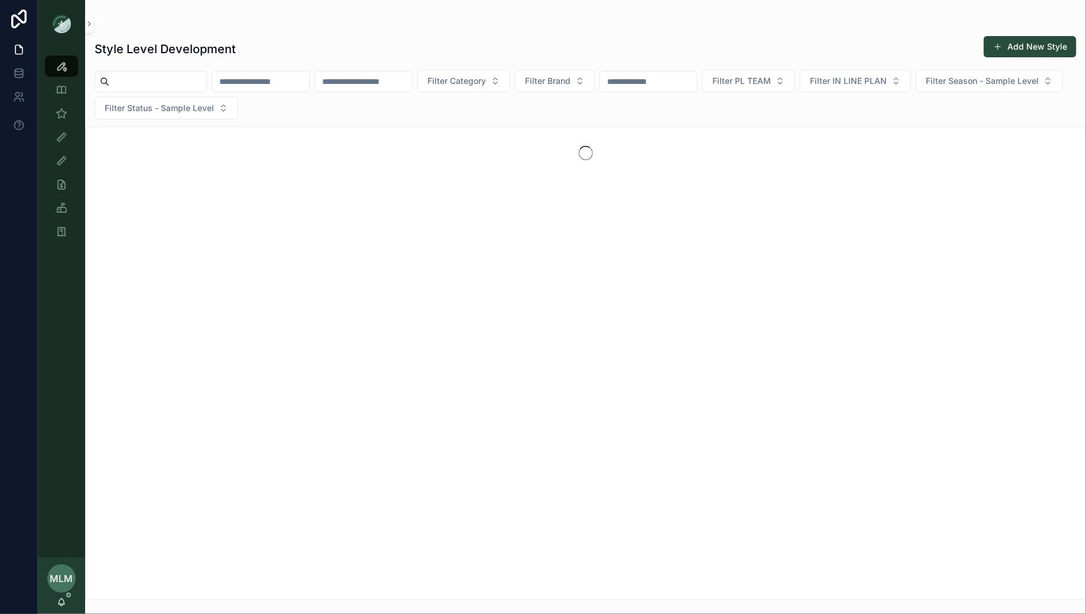
click at [296, 80] on input "scrollable content" at bounding box center [260, 81] width 97 height 17
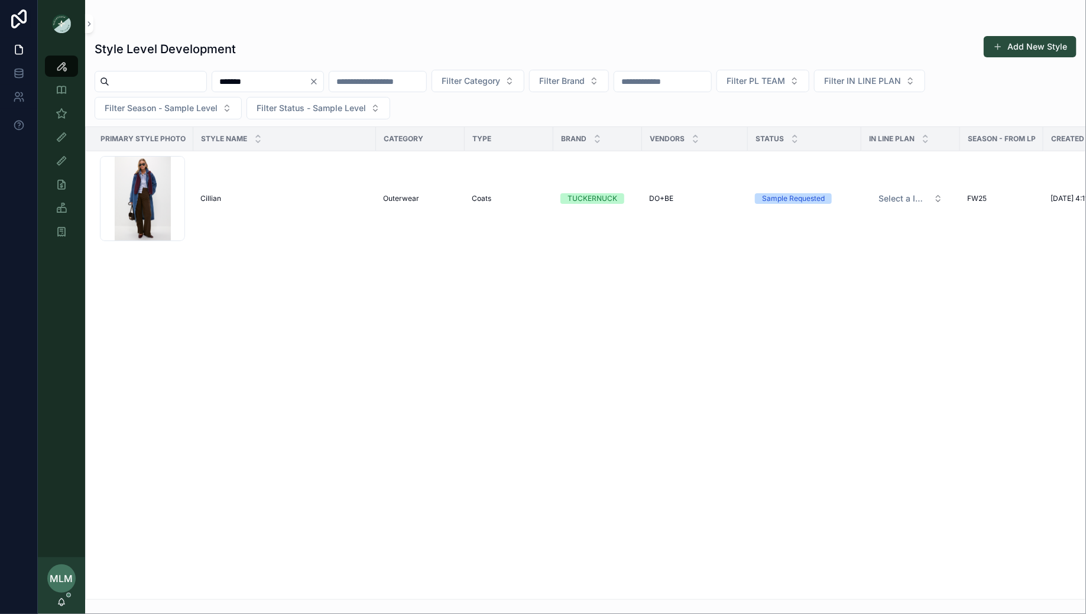
type input "*******"
click at [316, 80] on icon "Clear" at bounding box center [314, 81] width 5 height 5
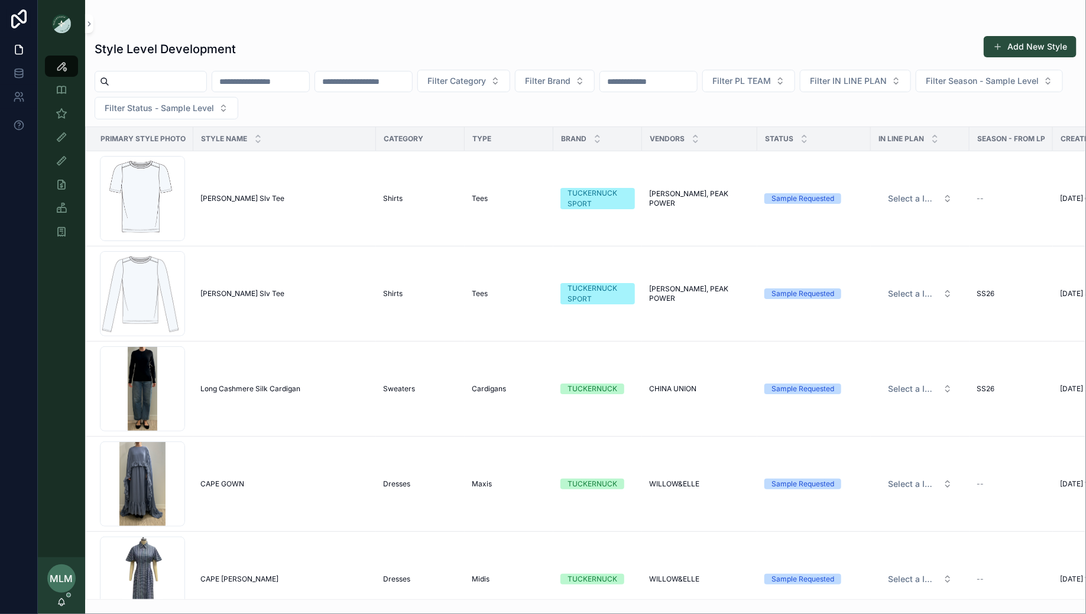
click at [324, 51] on div "Style Level Development Add New Style" at bounding box center [586, 48] width 982 height 27
click at [65, 108] on icon "scrollable content" at bounding box center [62, 114] width 12 height 12
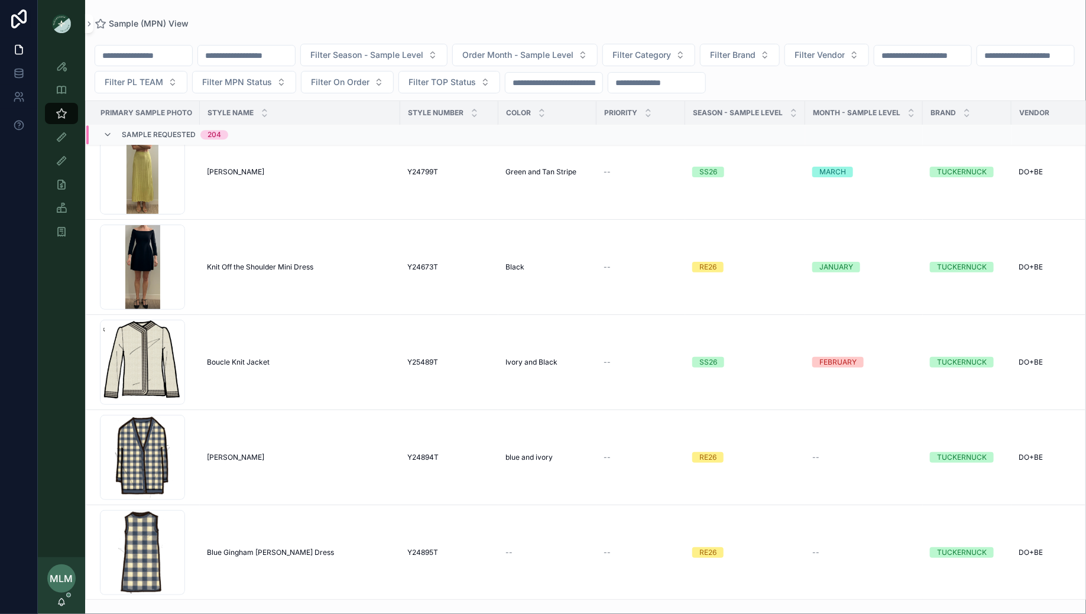
scroll to position [6464, 0]
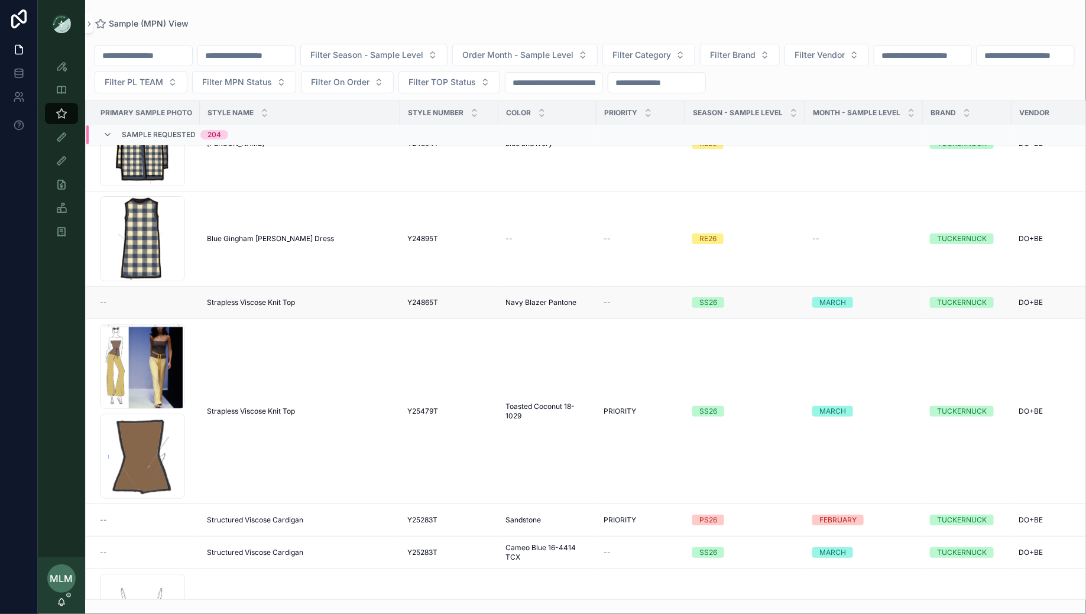
click at [316, 300] on div "Strapless Viscose Knit Top Strapless Viscose Knit Top" at bounding box center [300, 302] width 186 height 9
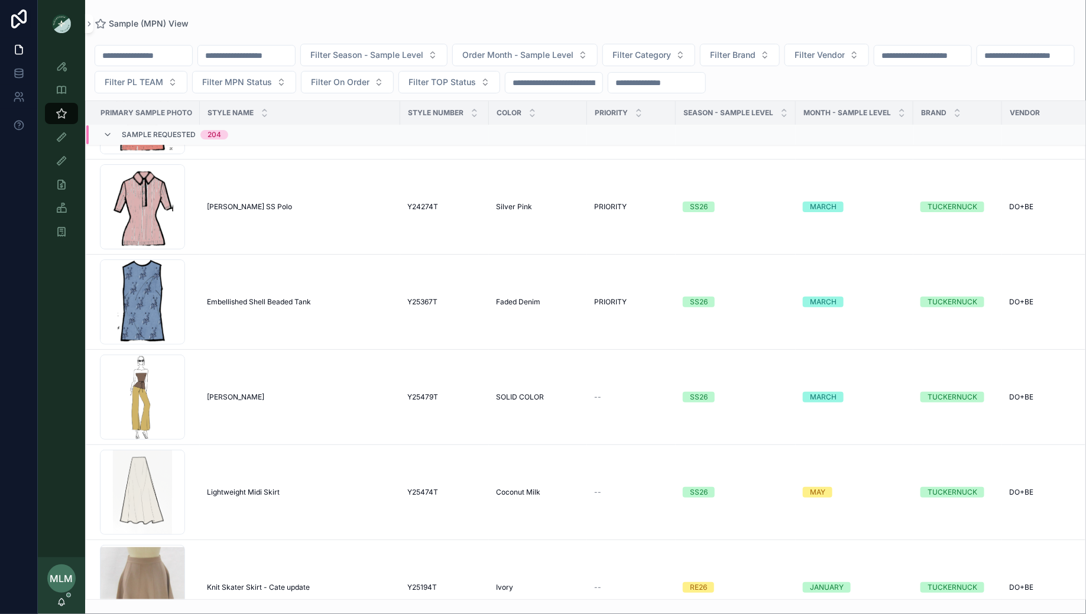
scroll to position [8556, 0]
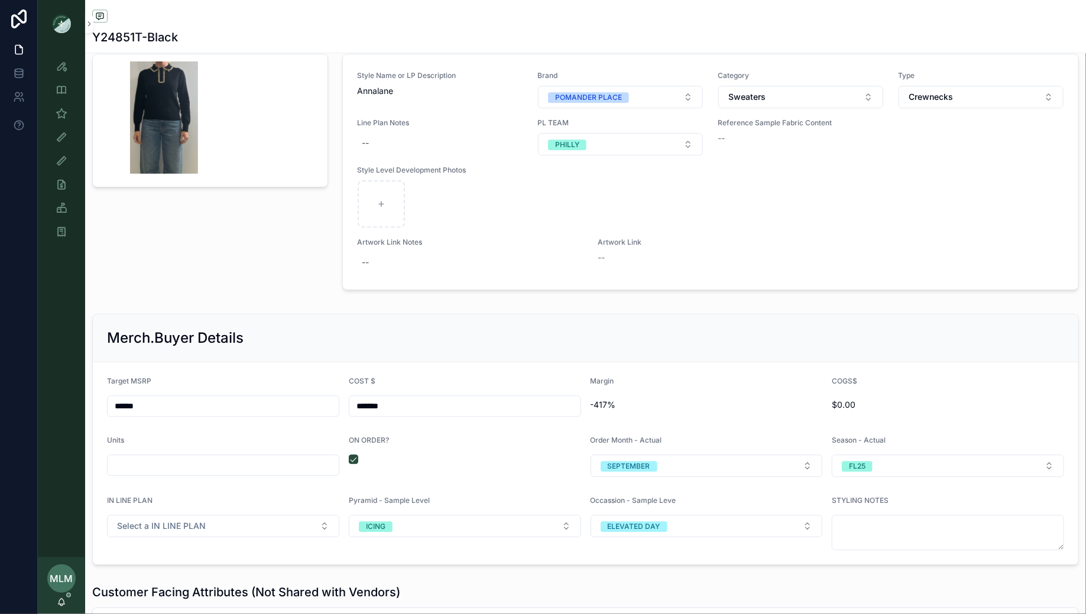
scroll to position [1370, 0]
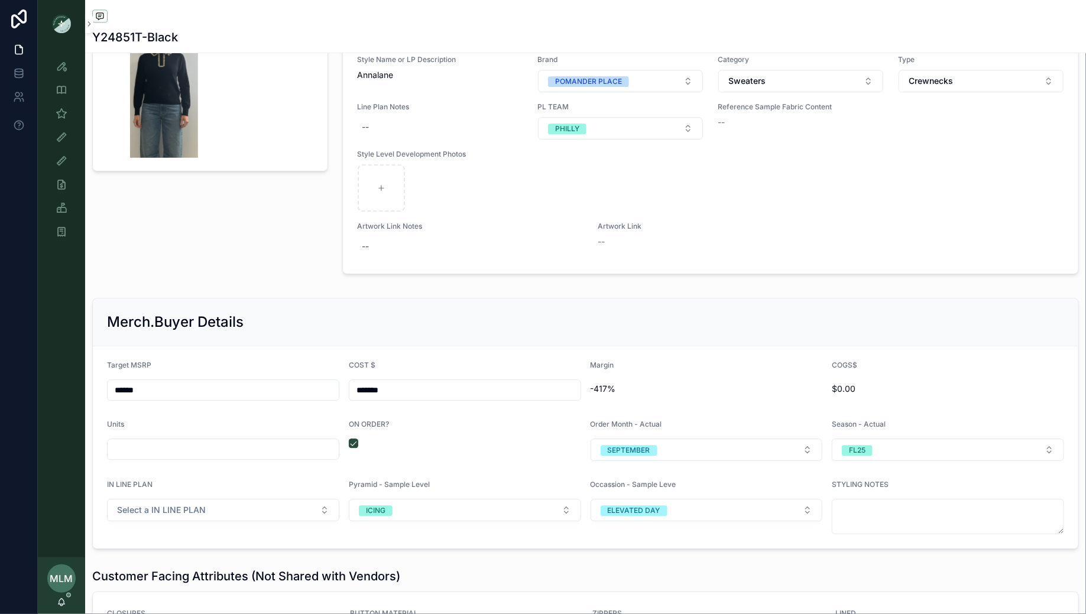
click at [248, 439] on div "scrollable content" at bounding box center [223, 449] width 232 height 21
click at [248, 444] on input "scrollable content" at bounding box center [223, 449] width 231 height 17
type input "*****"
click at [279, 249] on div "scrollable content" at bounding box center [210, 158] width 250 height 251
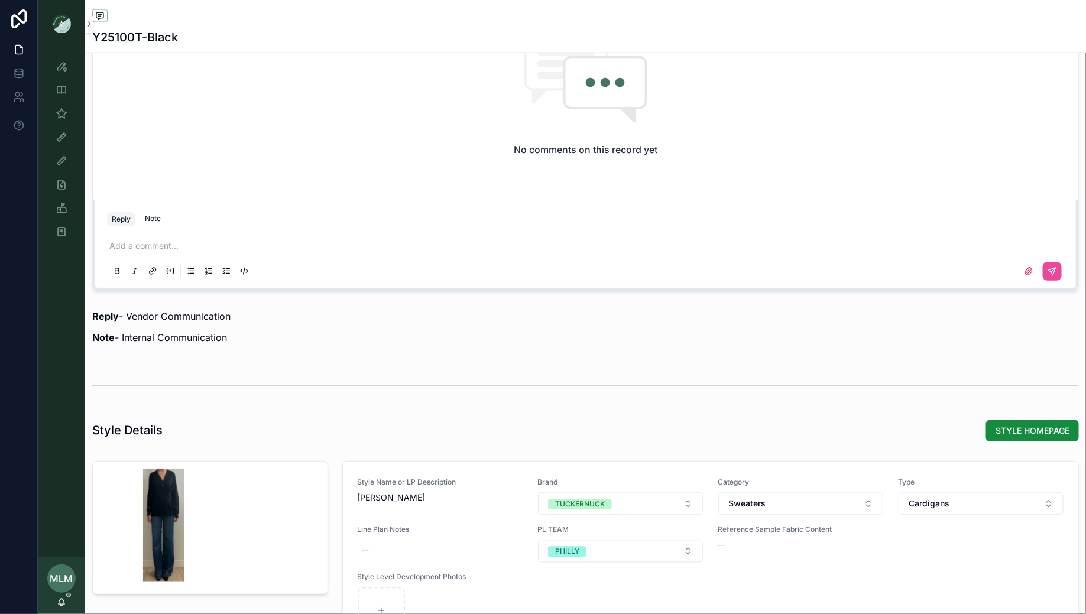
scroll to position [977, 0]
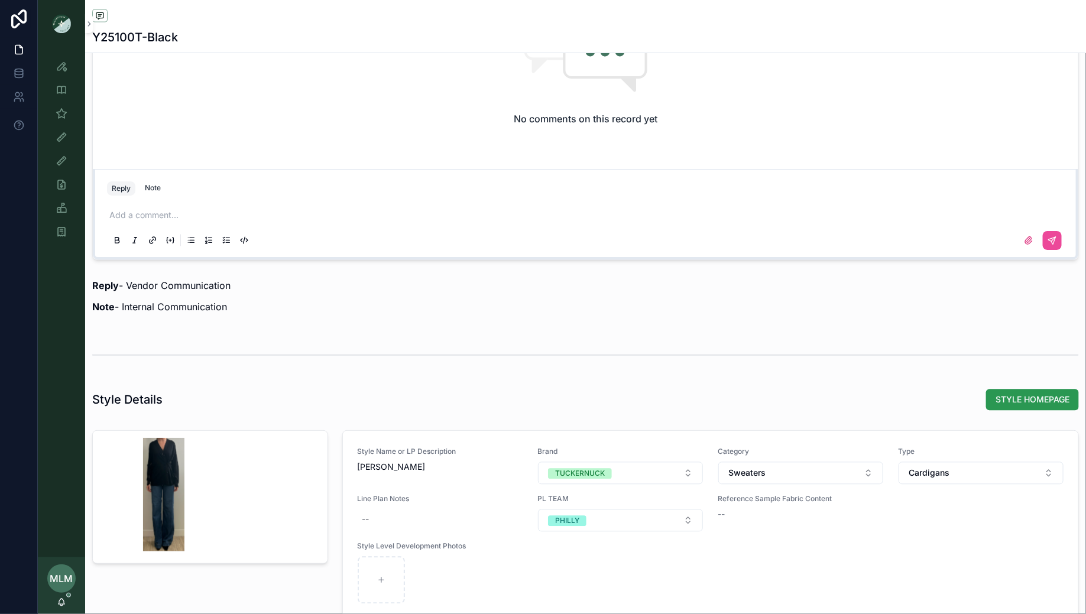
click at [1006, 394] on span "STYLE HOMEPAGE" at bounding box center [1033, 400] width 74 height 12
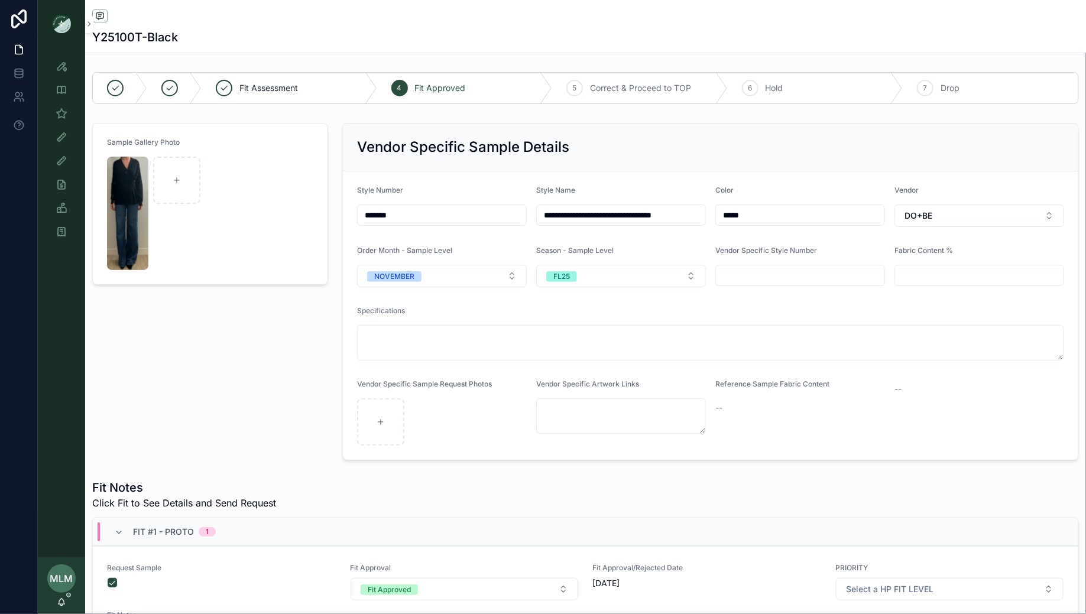
drag, startPoint x: 412, startPoint y: 209, endPoint x: 353, endPoint y: 209, distance: 59.1
click at [353, 209] on form "**********" at bounding box center [711, 315] width 736 height 289
click at [568, 215] on input "**********" at bounding box center [621, 215] width 169 height 17
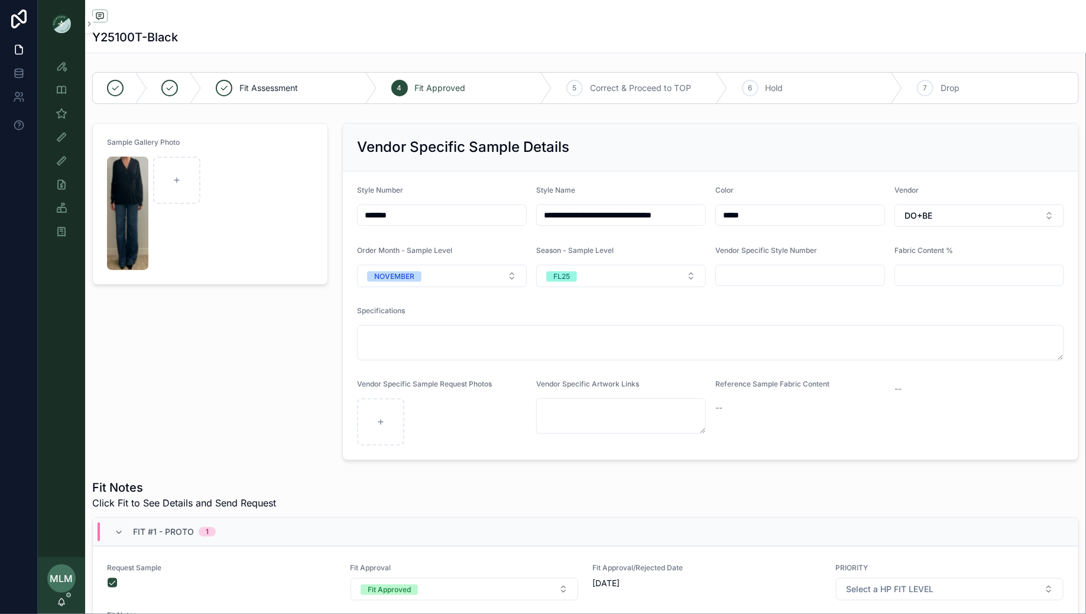
click at [429, 218] on input "*******" at bounding box center [442, 215] width 169 height 17
paste input "scrollable content"
type input "*******"
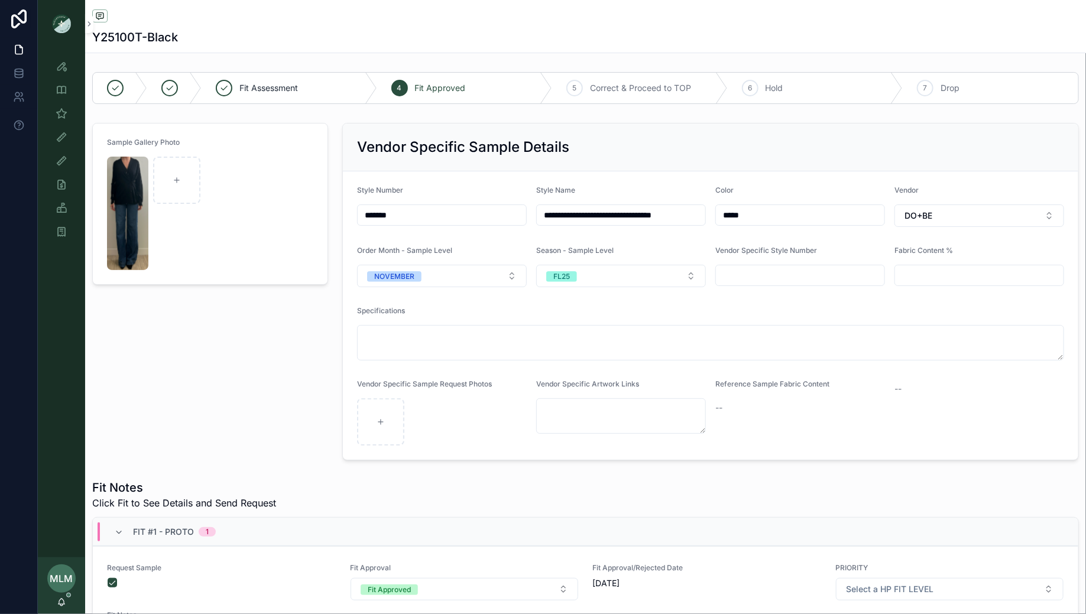
click at [295, 349] on div "Sample Gallery Photo" at bounding box center [210, 291] width 250 height 347
click at [193, 320] on div "Sample Gallery Photo" at bounding box center [210, 291] width 250 height 347
click at [157, 173] on div "scrollable content" at bounding box center [176, 180] width 47 height 47
type input "**********"
click at [120, 224] on img "scrollable content" at bounding box center [127, 214] width 41 height 114
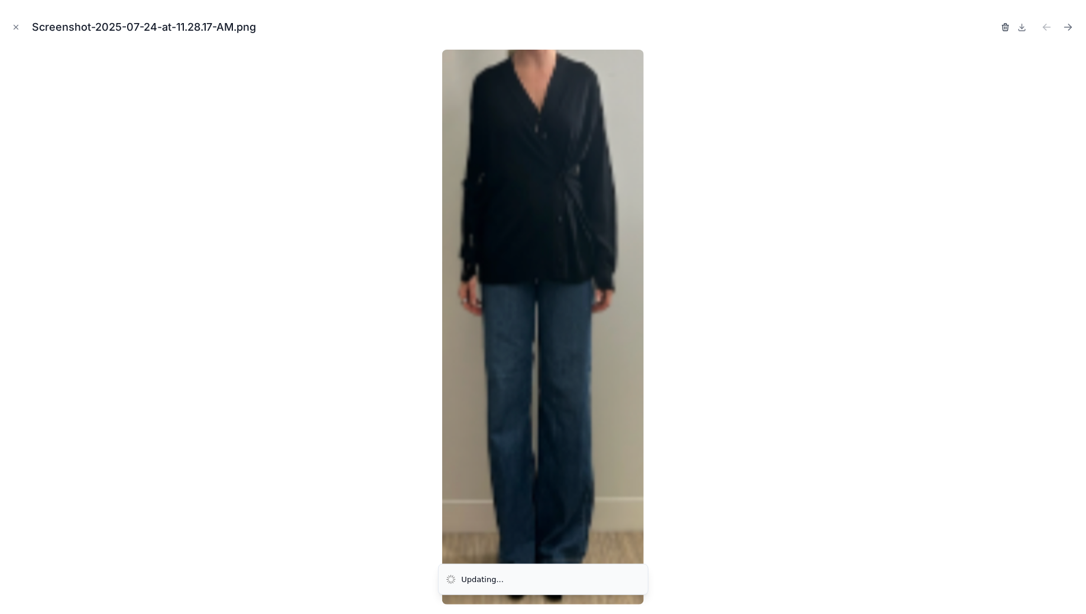
click at [1005, 26] on icon "button" at bounding box center [1005, 26] width 9 height 9
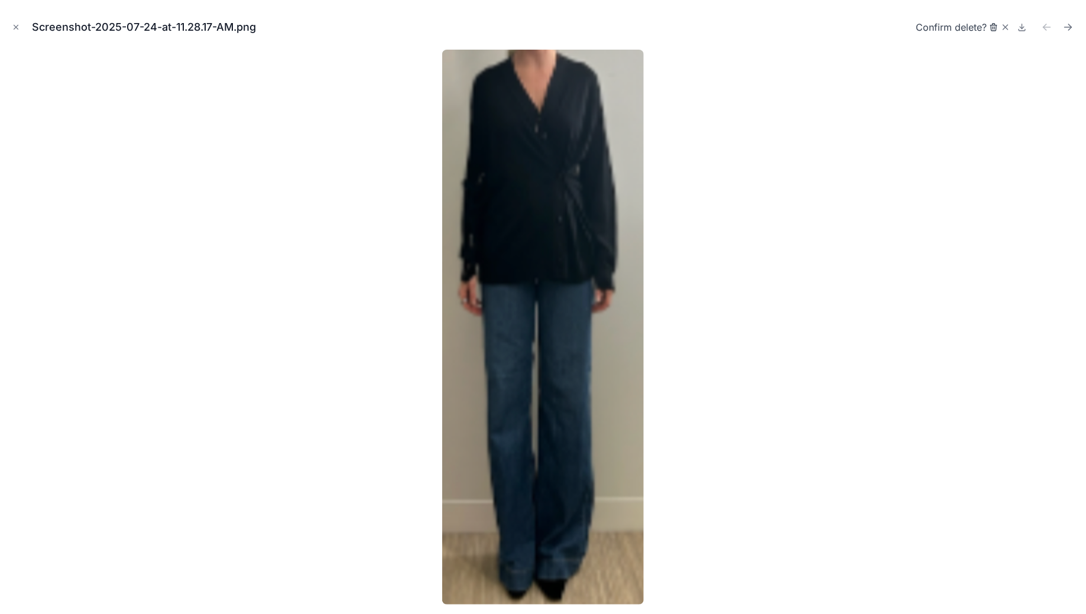
click at [993, 30] on icon "button" at bounding box center [993, 27] width 5 height 5
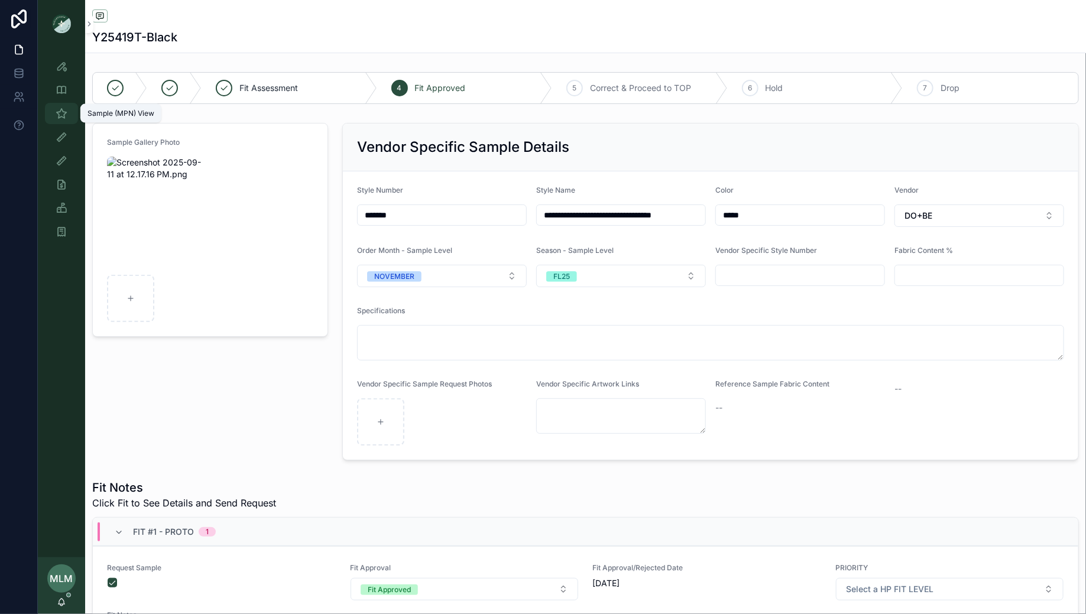
click at [63, 123] on link "Sample (MPN) View" at bounding box center [61, 113] width 33 height 21
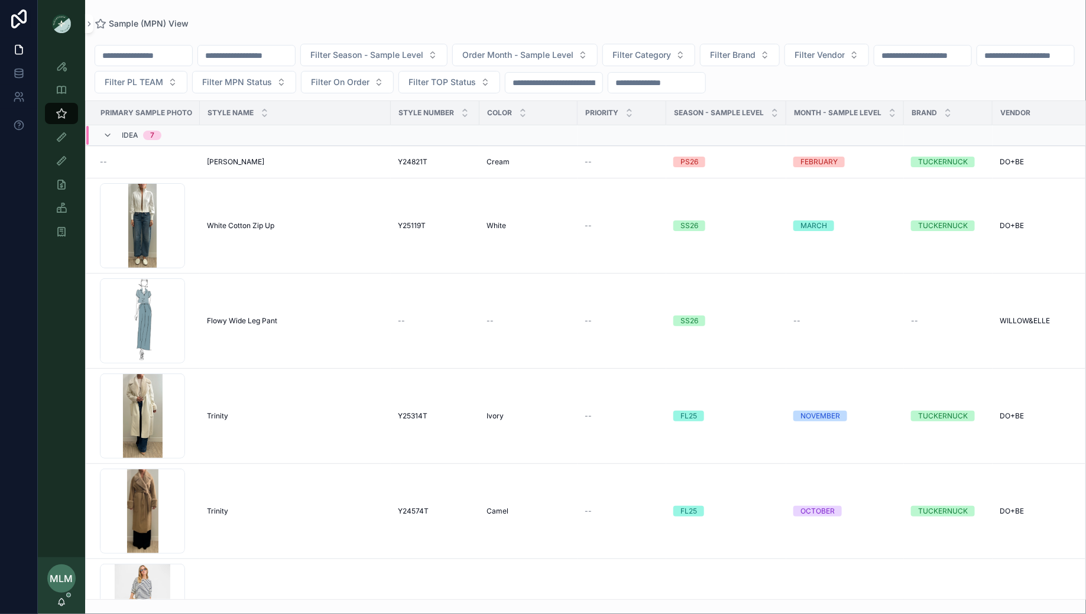
click at [254, 57] on input "scrollable content" at bounding box center [246, 55] width 97 height 17
paste input "**********"
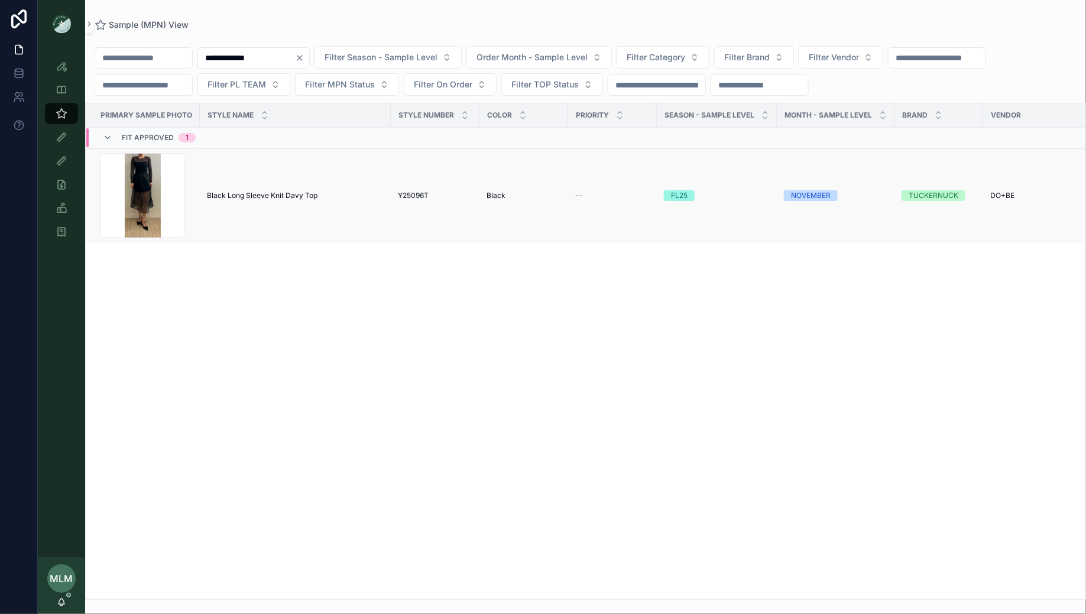
type input "**********"
click at [272, 192] on span "Black Long Sleeve Knit Davy Top" at bounding box center [262, 195] width 111 height 9
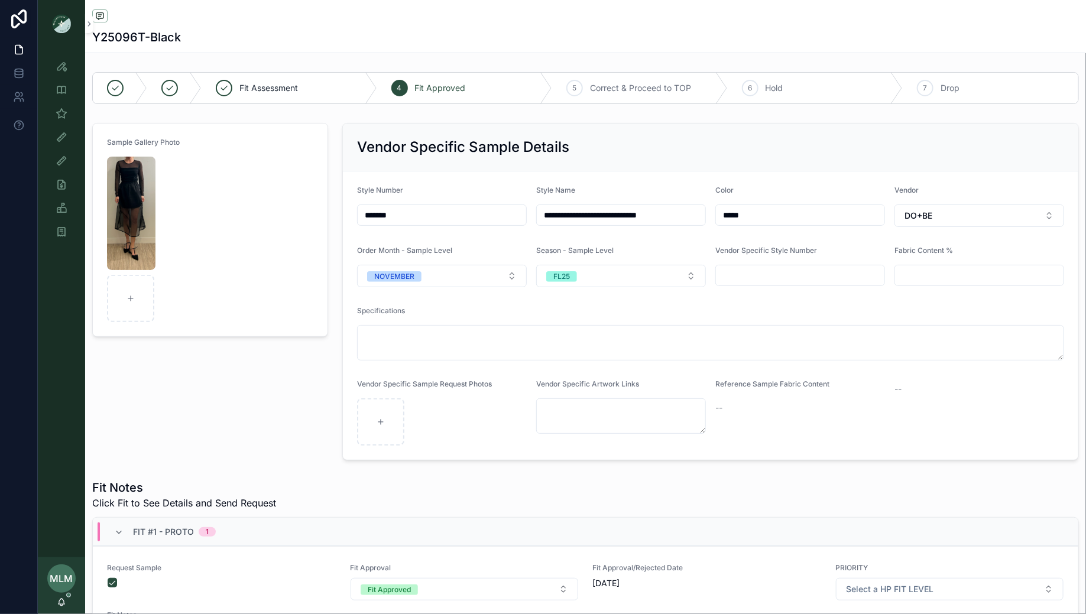
click at [274, 420] on div "Sample Gallery Photo" at bounding box center [210, 291] width 250 height 347
click at [60, 114] on icon "scrollable content" at bounding box center [62, 114] width 12 height 12
